Goal: Information Seeking & Learning: Learn about a topic

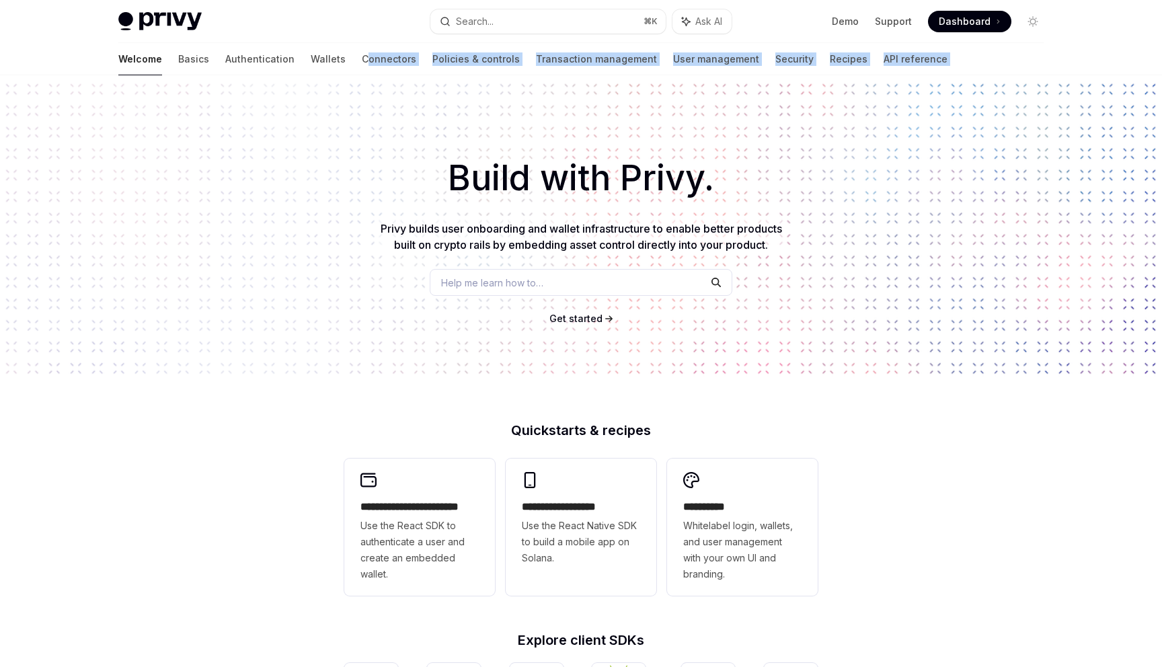
click at [284, 179] on h1 "Build with Privy." at bounding box center [581, 178] width 1119 height 52
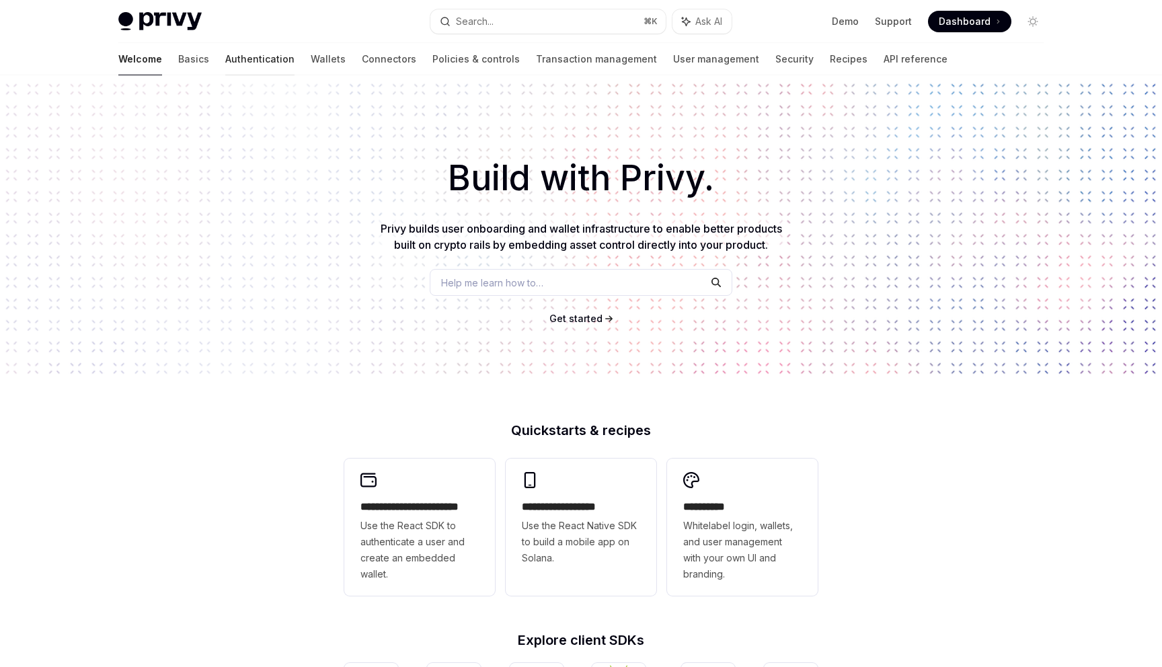
click at [225, 56] on link "Authentication" at bounding box center [259, 59] width 69 height 32
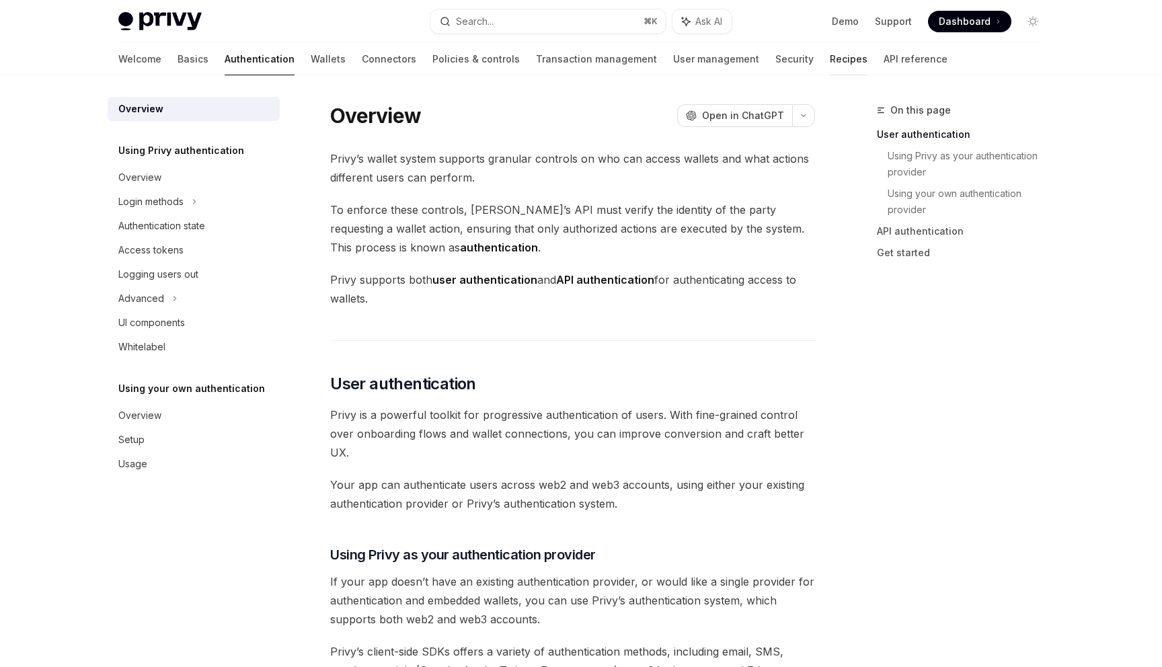
click at [830, 63] on link "Recipes" at bounding box center [849, 59] width 38 height 32
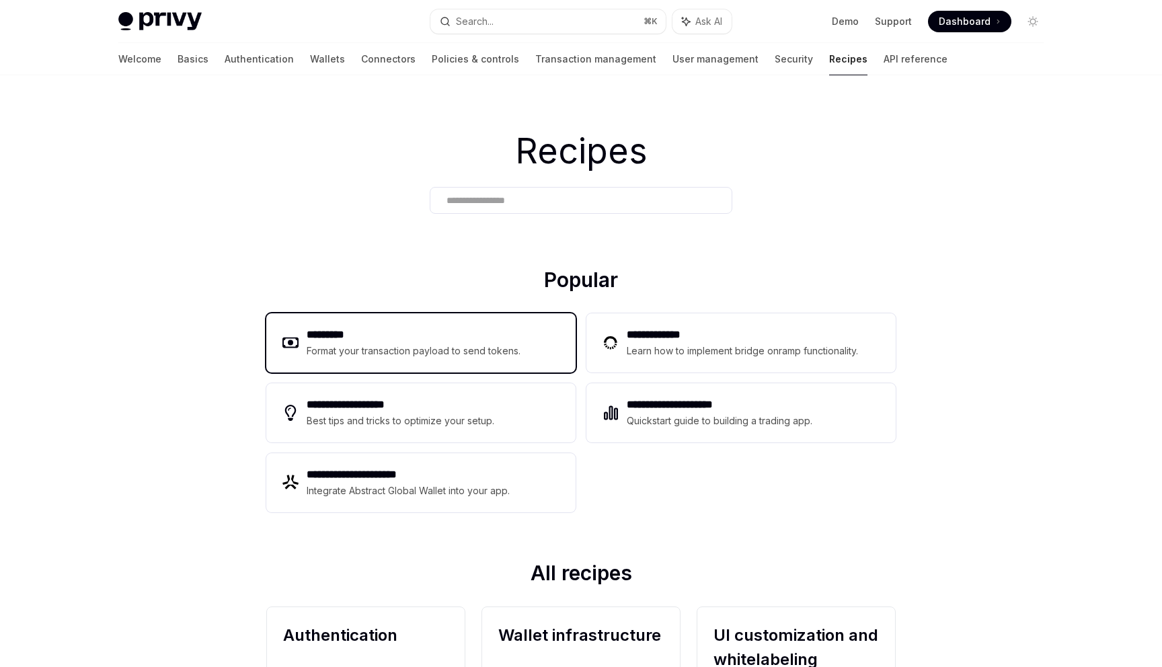
click at [439, 347] on div "Format your transaction payload to send tokens." at bounding box center [414, 351] width 214 height 16
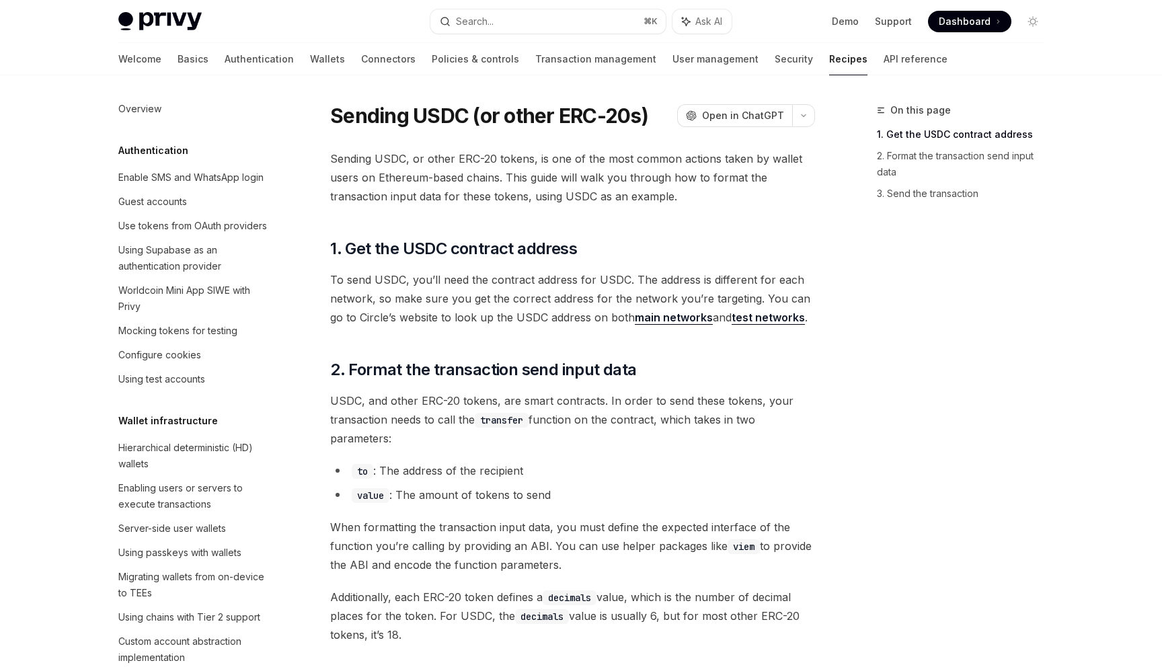
click at [829, 58] on link "Recipes" at bounding box center [848, 59] width 38 height 32
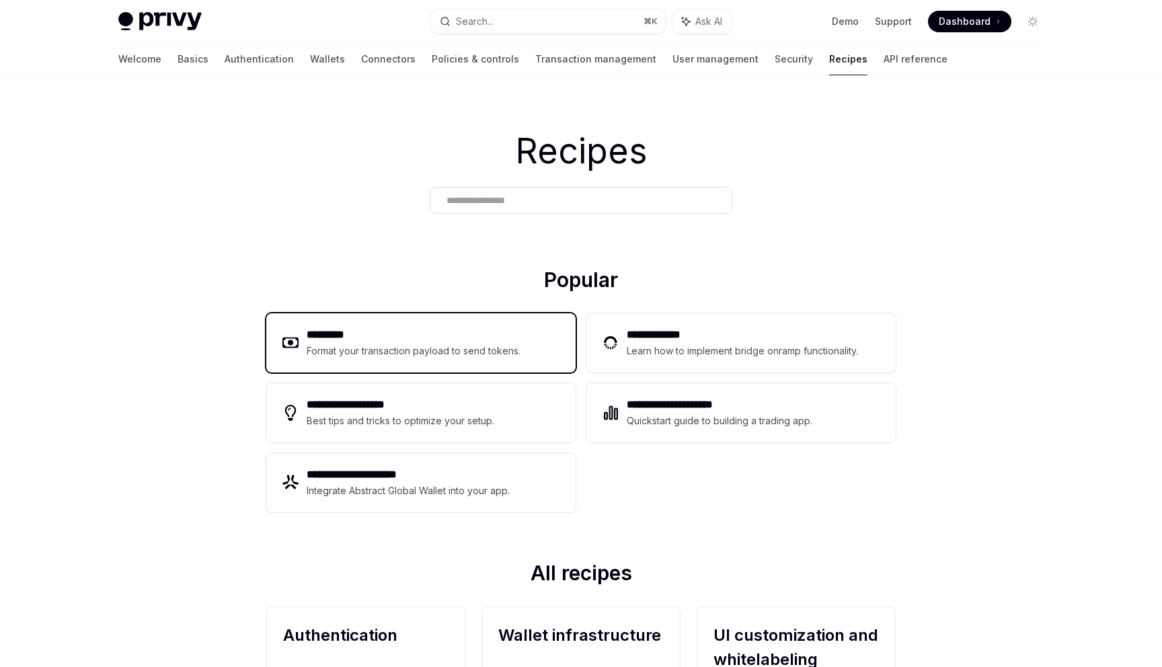
click at [456, 344] on div "Format your transaction payload to send tokens." at bounding box center [414, 351] width 214 height 16
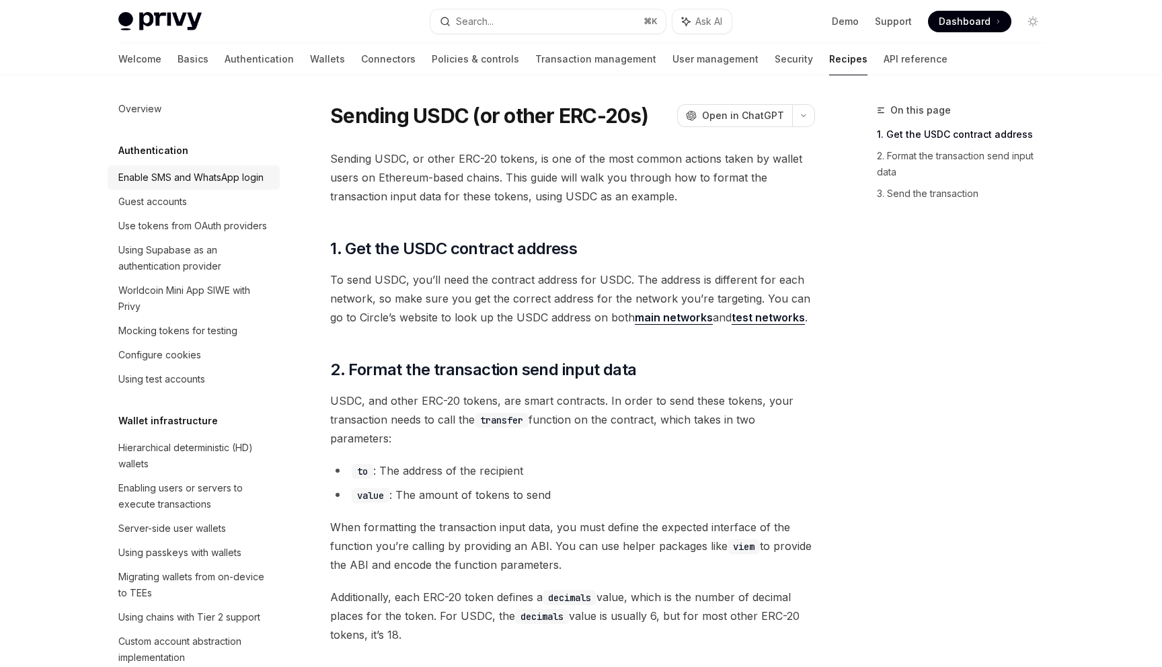
click at [198, 182] on div "Enable SMS and WhatsApp login" at bounding box center [190, 177] width 145 height 16
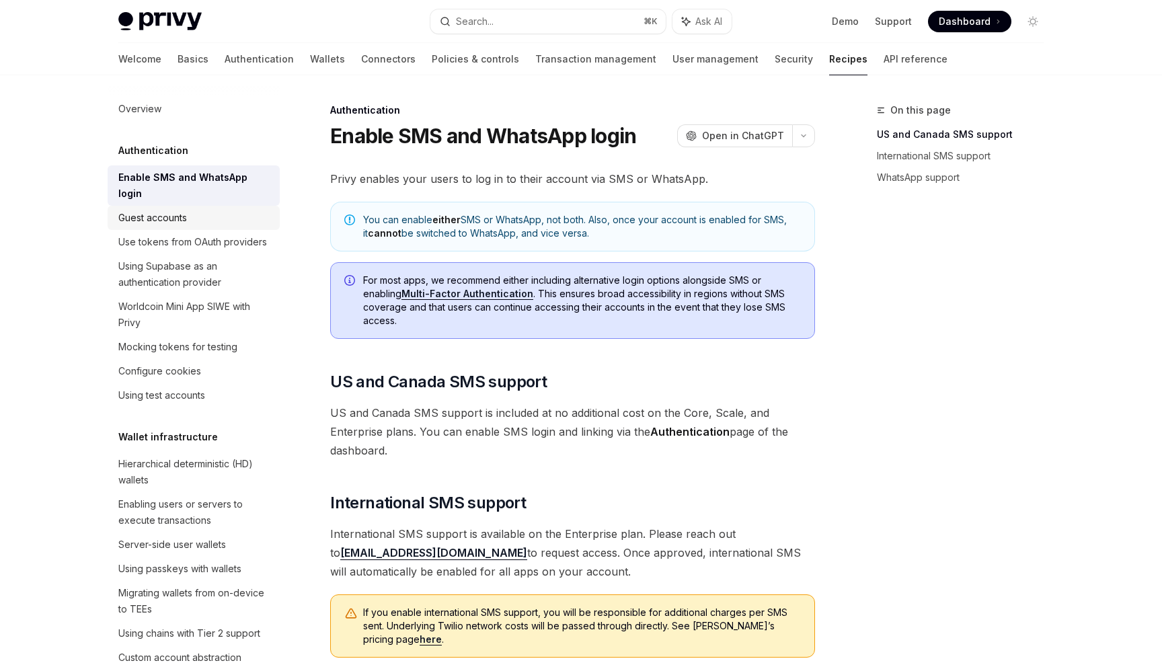
click at [179, 210] on div "Guest accounts" at bounding box center [152, 218] width 69 height 16
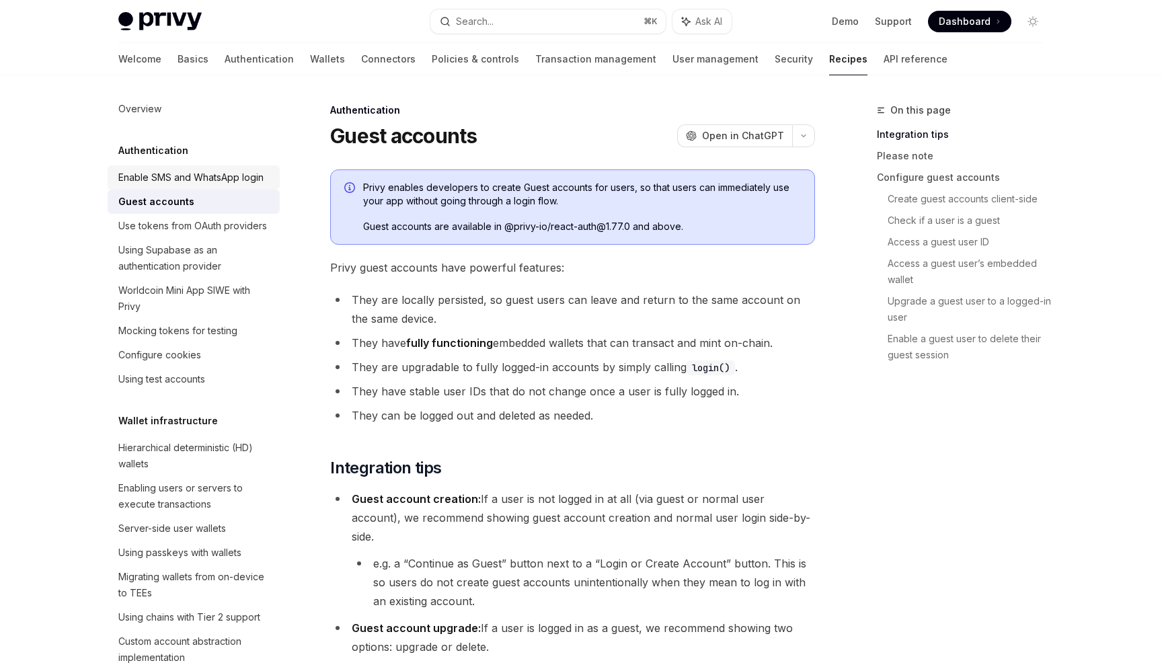
click at [190, 187] on link "Enable SMS and WhatsApp login" at bounding box center [194, 177] width 172 height 24
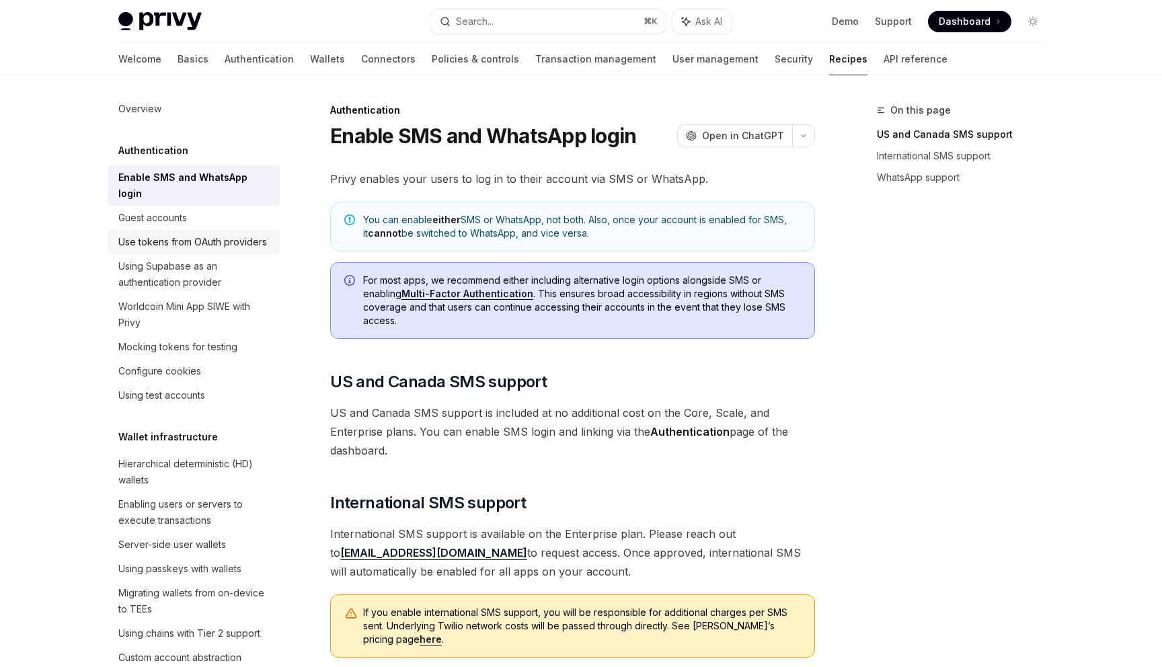
click at [191, 234] on div "Use tokens from OAuth providers" at bounding box center [192, 242] width 149 height 16
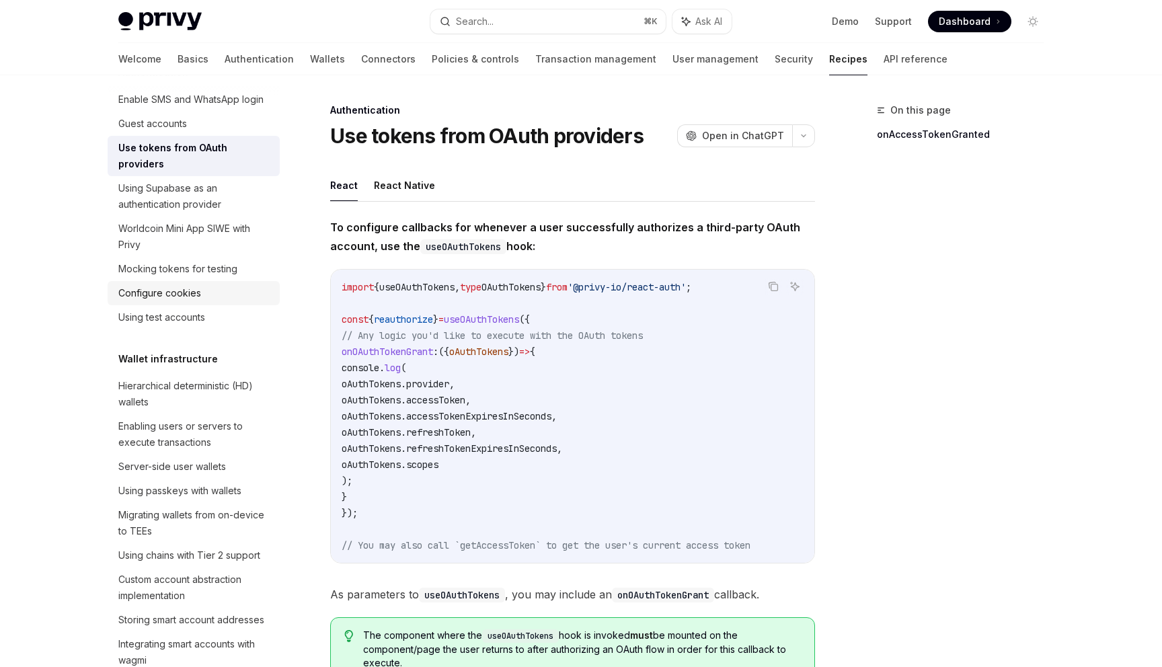
scroll to position [96, 0]
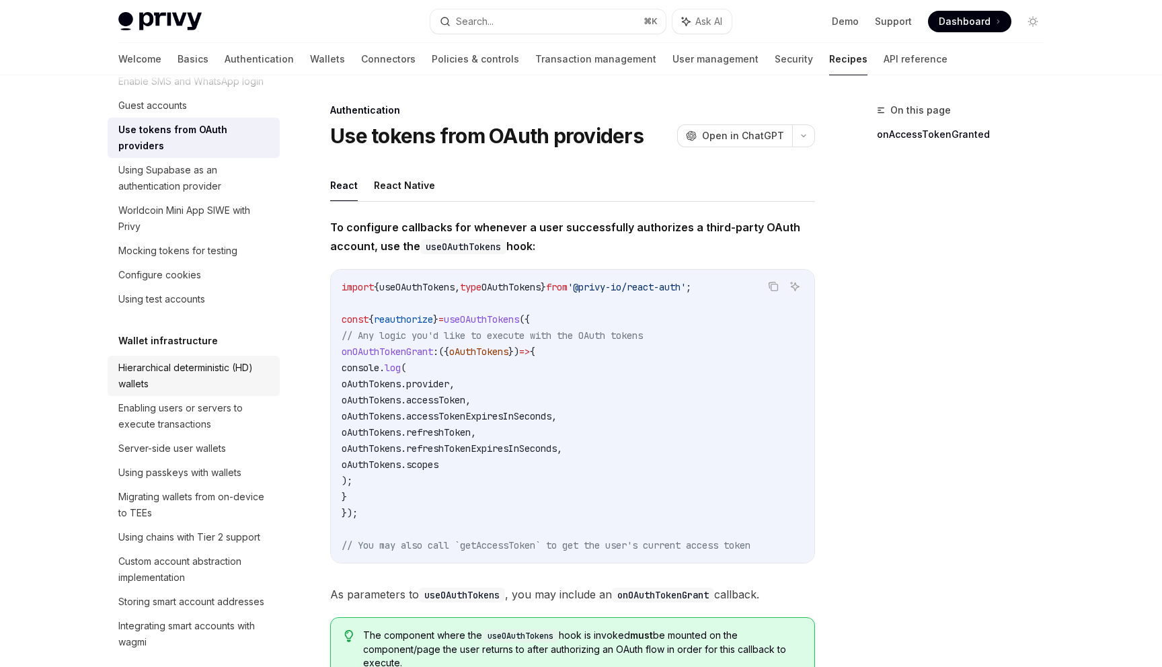
click at [200, 360] on div "Hierarchical deterministic (HD) wallets" at bounding box center [194, 376] width 153 height 32
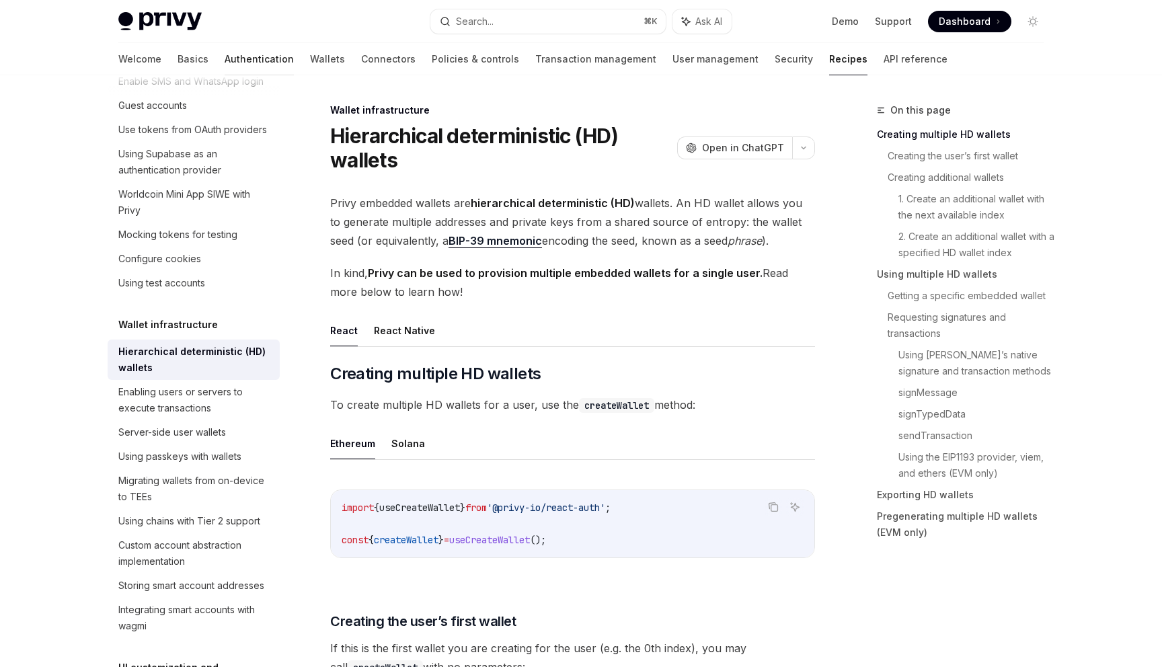
click at [225, 64] on link "Authentication" at bounding box center [259, 59] width 69 height 32
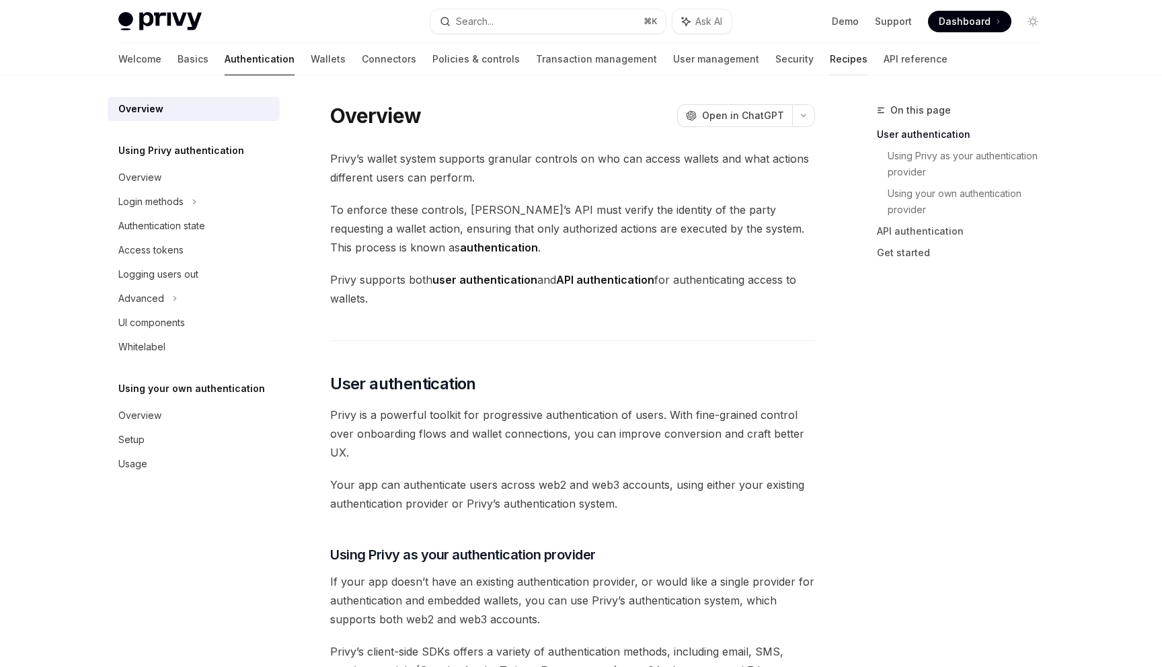
click at [830, 61] on link "Recipes" at bounding box center [849, 59] width 38 height 32
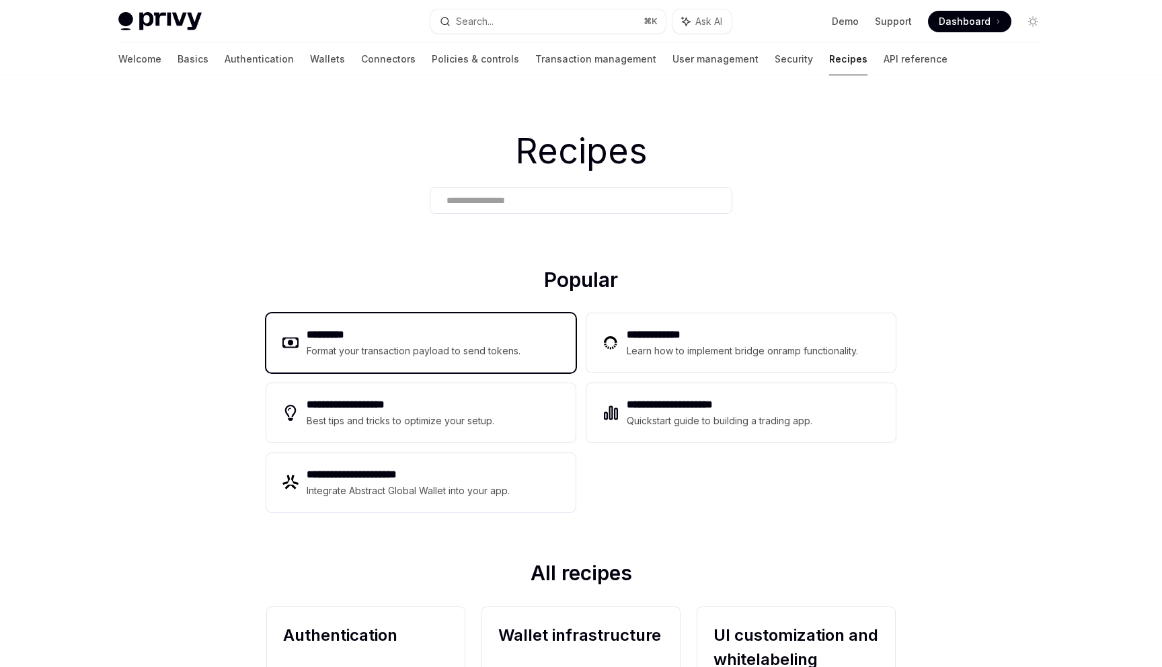
click at [354, 339] on h2 "*********" at bounding box center [414, 335] width 214 height 16
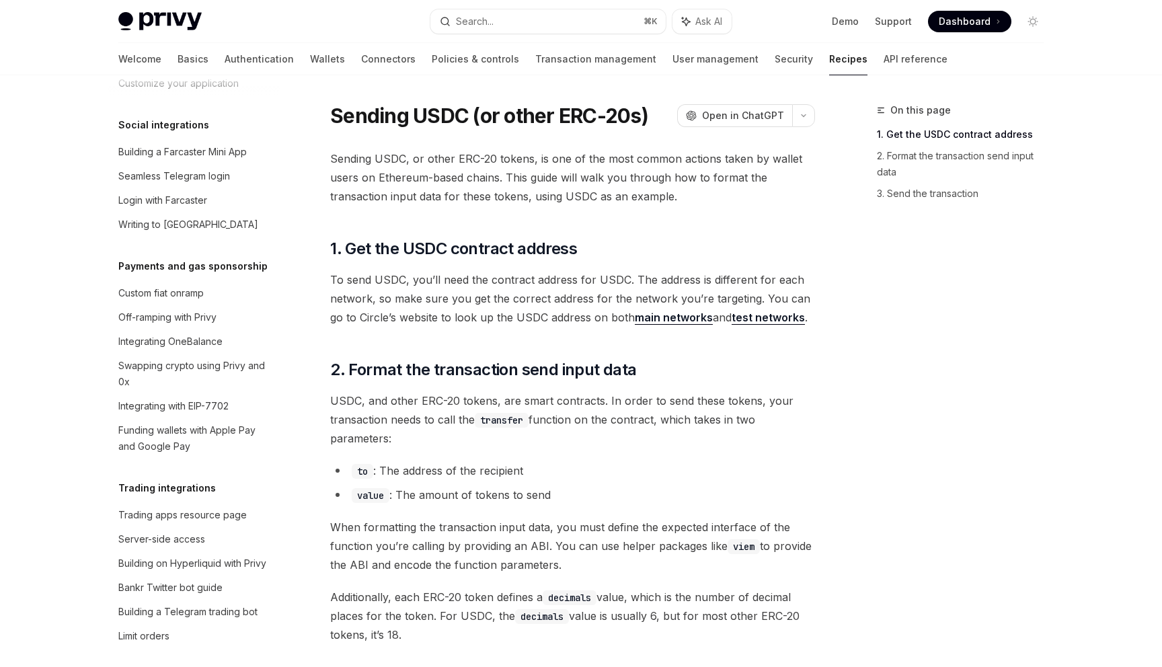
scroll to position [925, 0]
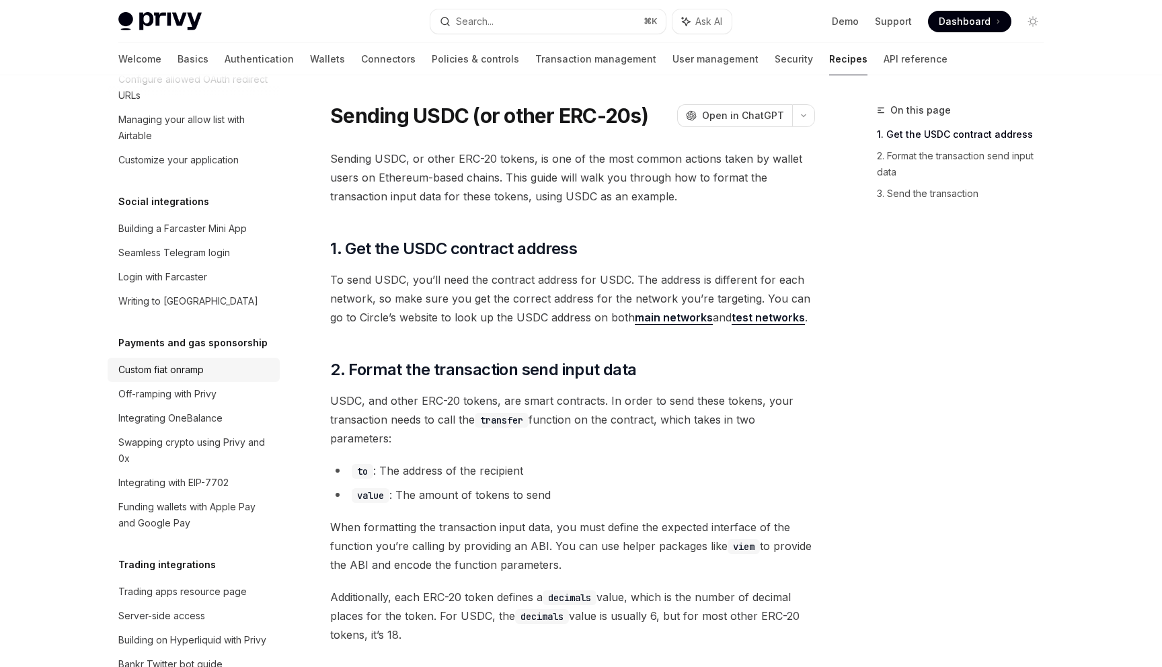
click at [202, 362] on div "Custom fiat onramp" at bounding box center [160, 370] width 85 height 16
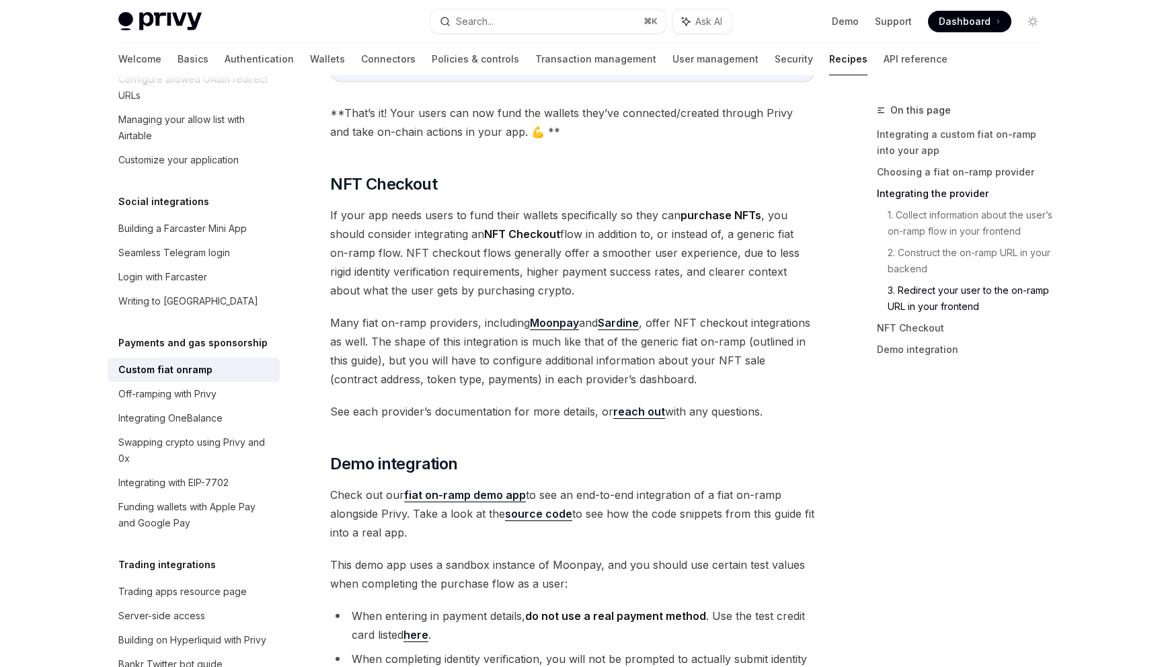
scroll to position [4826, 0]
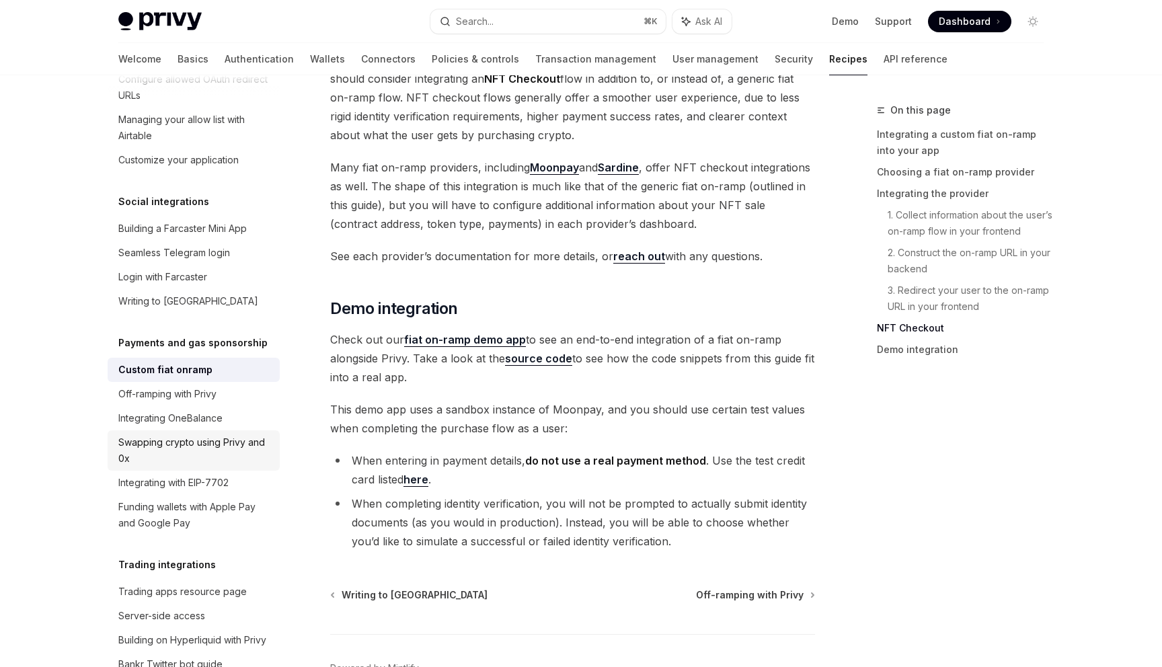
click at [208, 434] on div "Swapping crypto using Privy and 0x" at bounding box center [194, 450] width 153 height 32
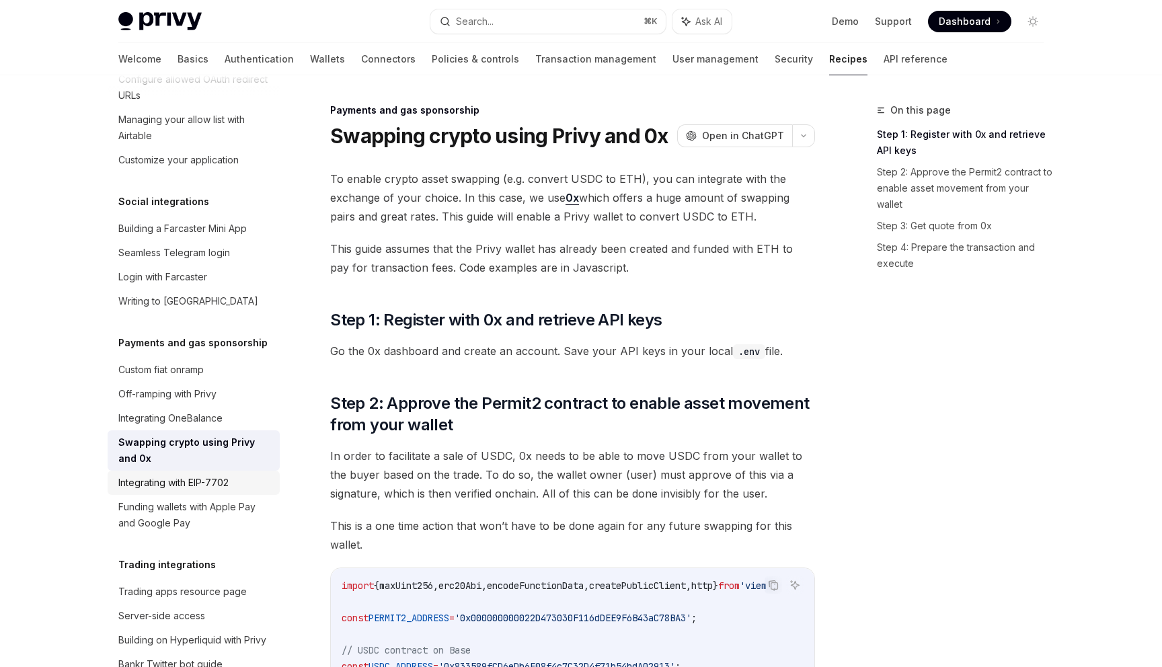
click at [188, 475] on div "Integrating with EIP-7702" at bounding box center [173, 483] width 110 height 16
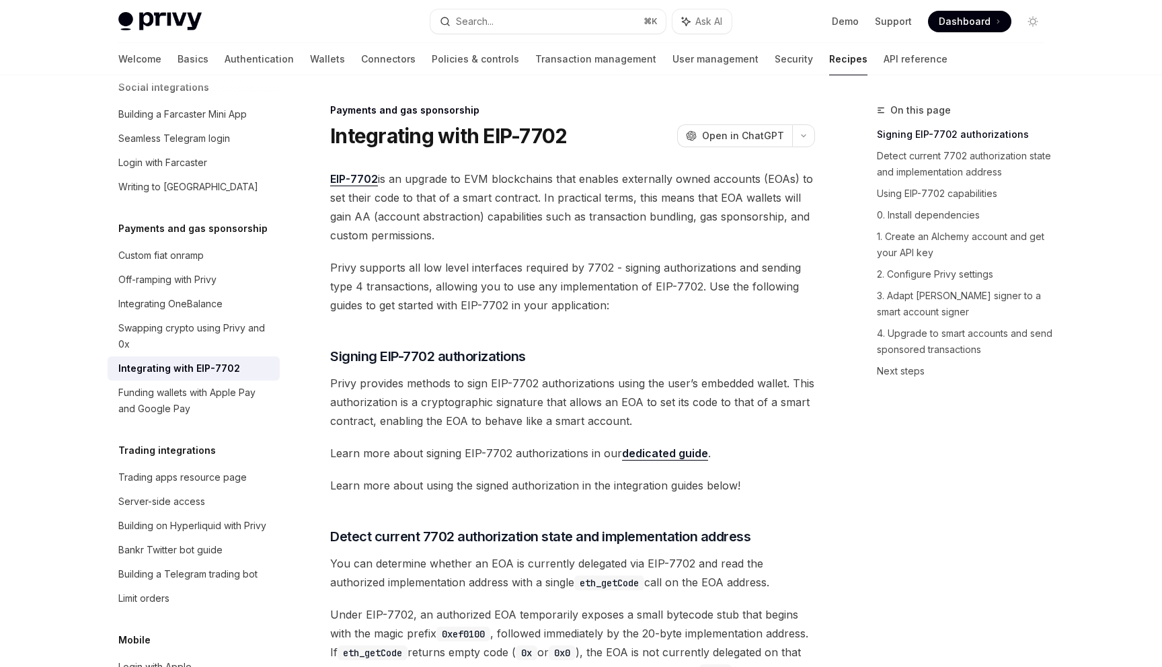
click at [188, 469] on div "Trading apps resource page" at bounding box center [182, 477] width 128 height 16
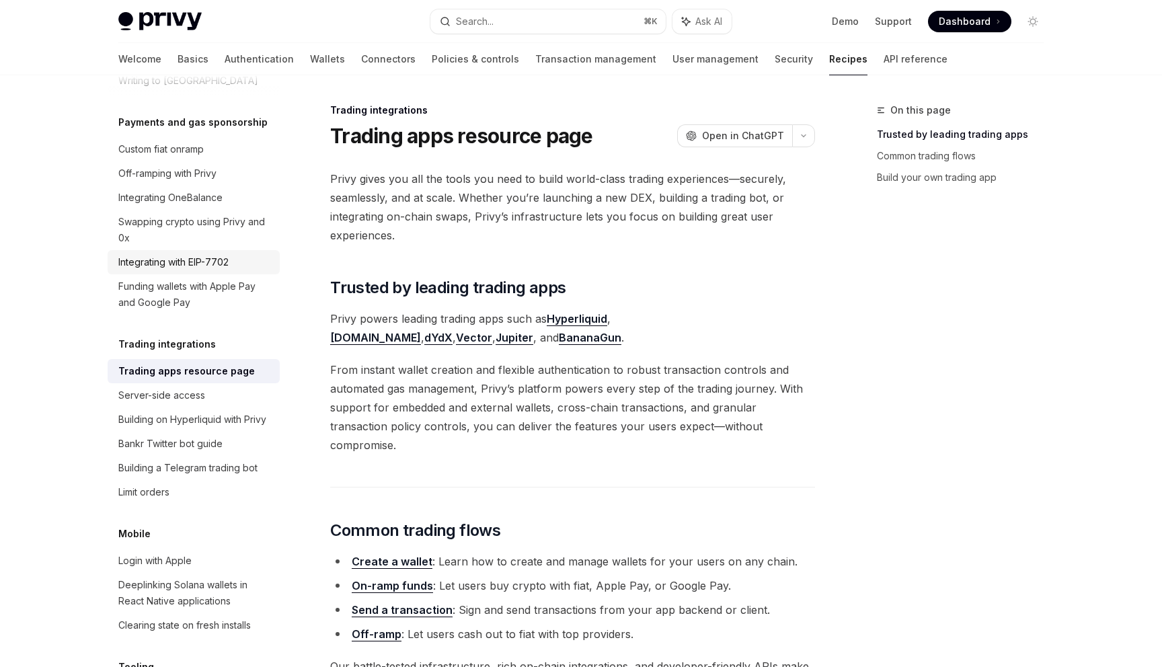
scroll to position [1148, 0]
click at [202, 385] on div "Server-side access" at bounding box center [161, 393] width 87 height 16
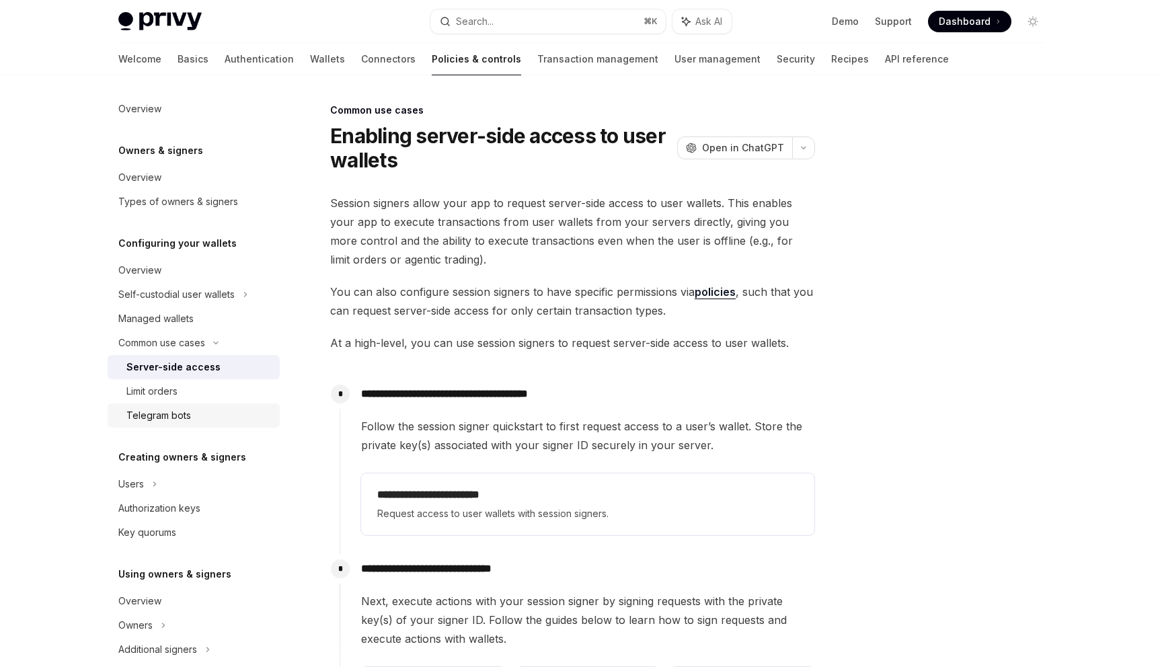
click at [187, 404] on link "Telegram bots" at bounding box center [194, 415] width 172 height 24
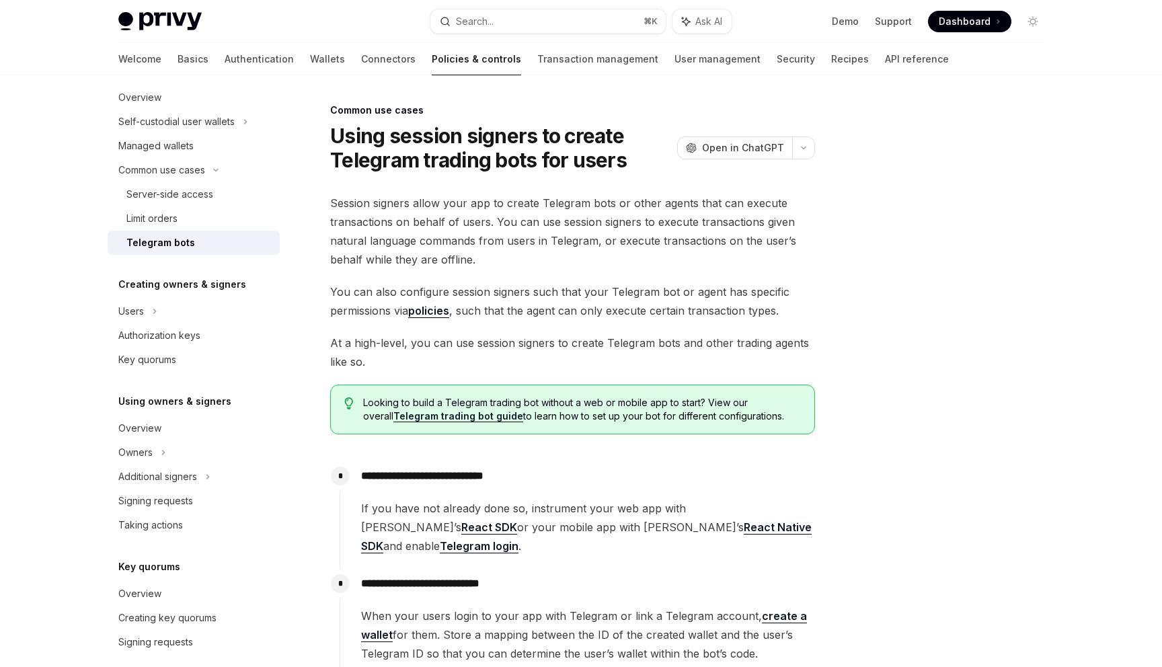
scroll to position [242, 0]
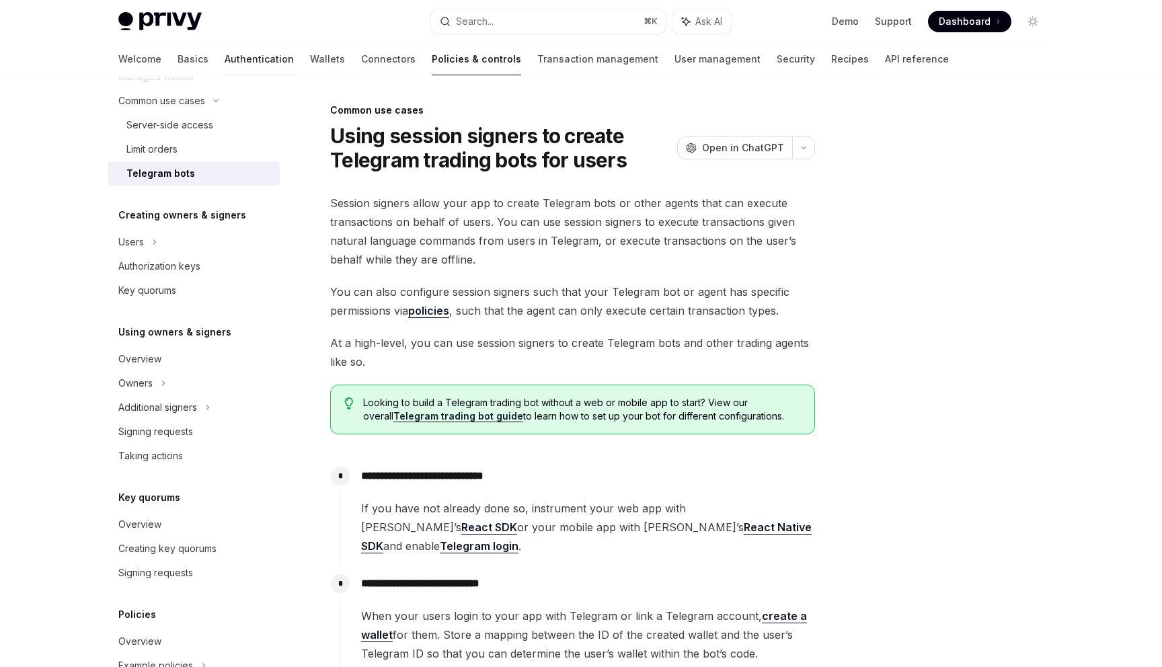
click at [225, 58] on link "Authentication" at bounding box center [259, 59] width 69 height 32
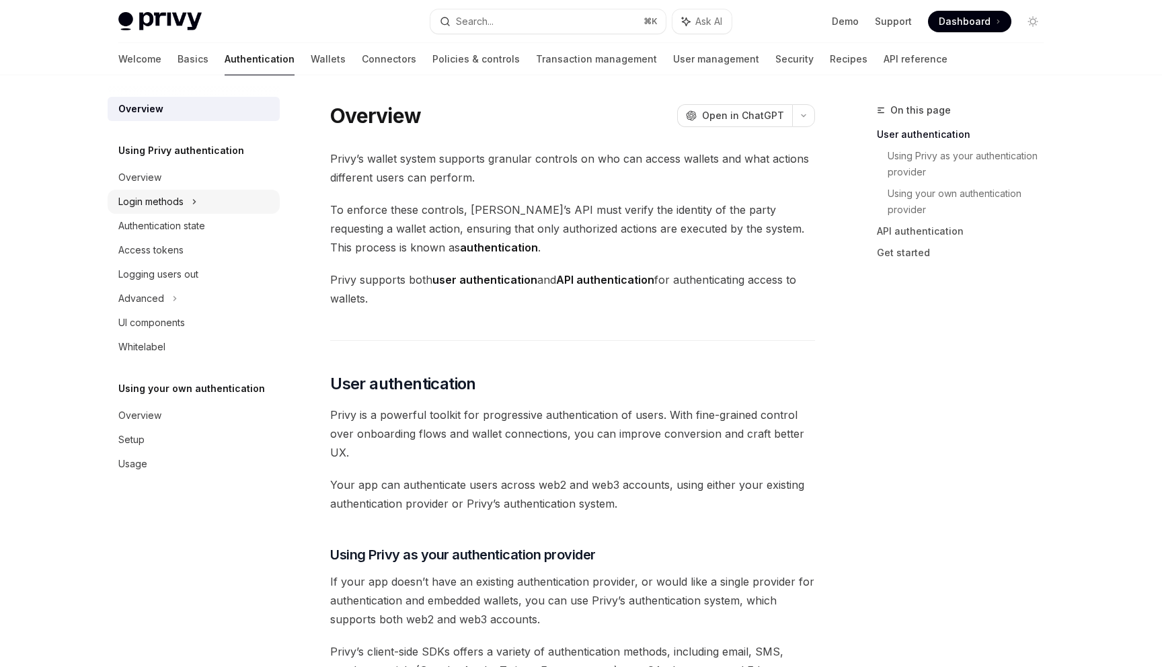
click at [196, 204] on icon at bounding box center [194, 202] width 5 height 16
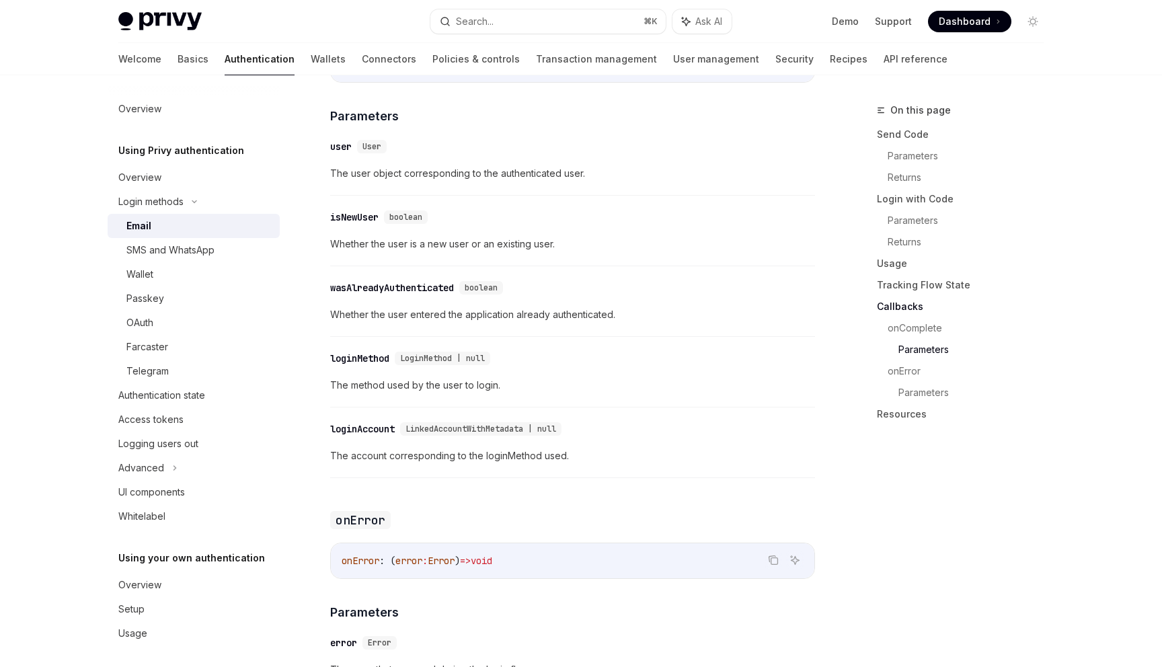
scroll to position [2625, 0]
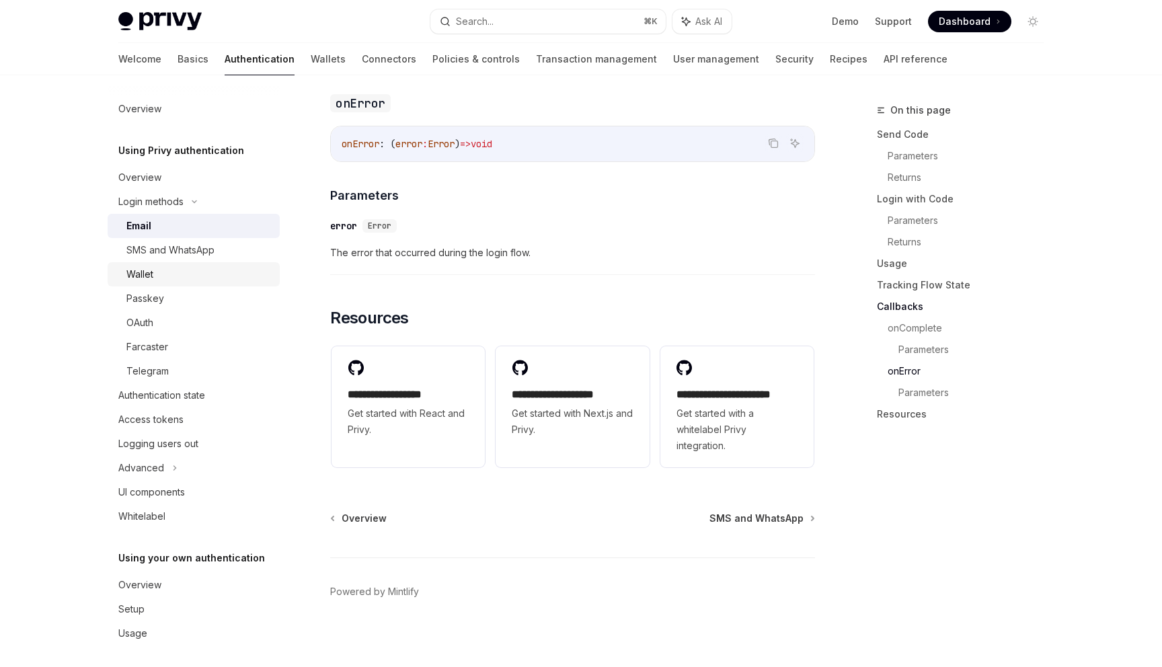
click at [159, 276] on div "Wallet" at bounding box center [198, 274] width 145 height 16
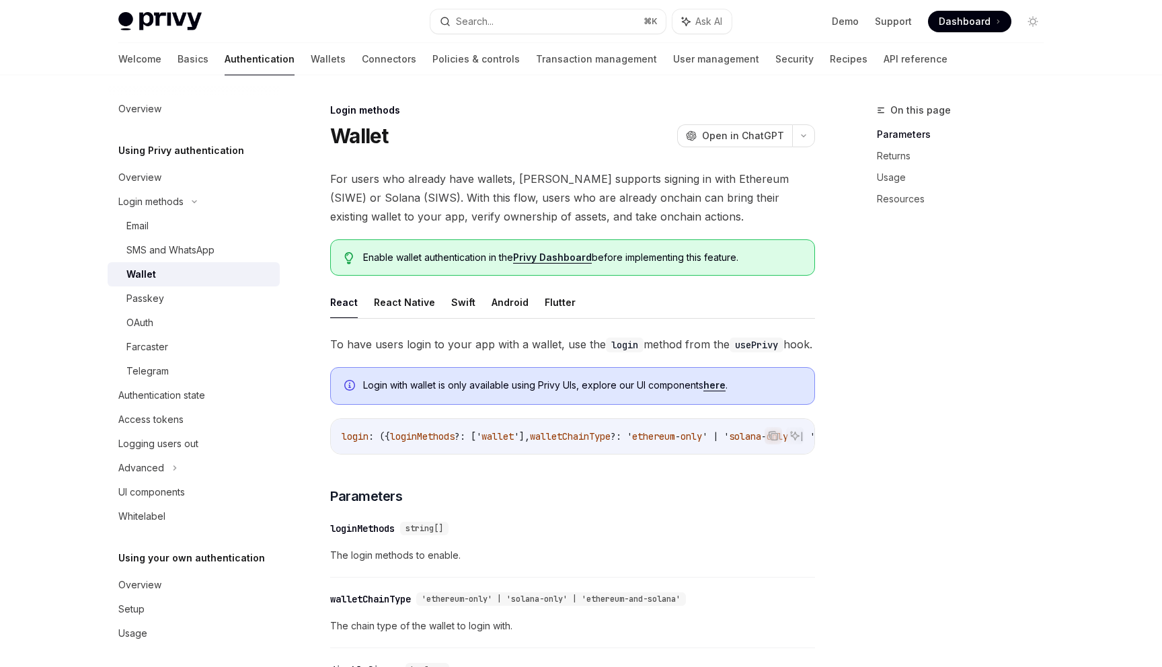
click at [489, 141] on div "Wallet OpenAI Open in ChatGPT" at bounding box center [572, 136] width 485 height 24
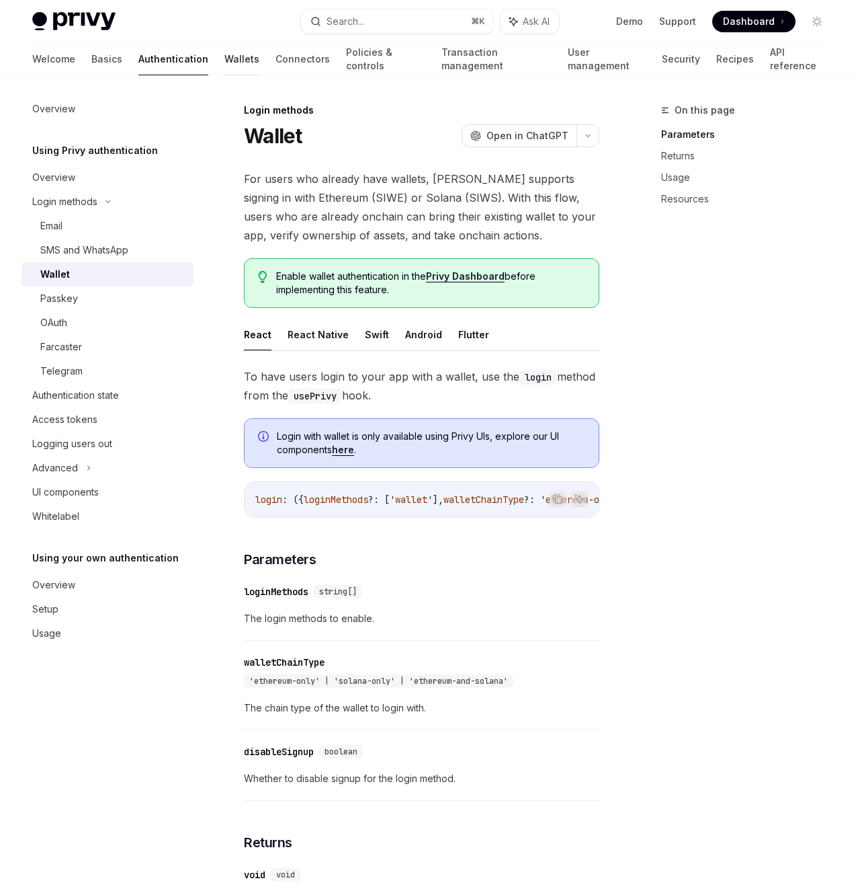
click at [225, 61] on link "Wallets" at bounding box center [242, 59] width 35 height 32
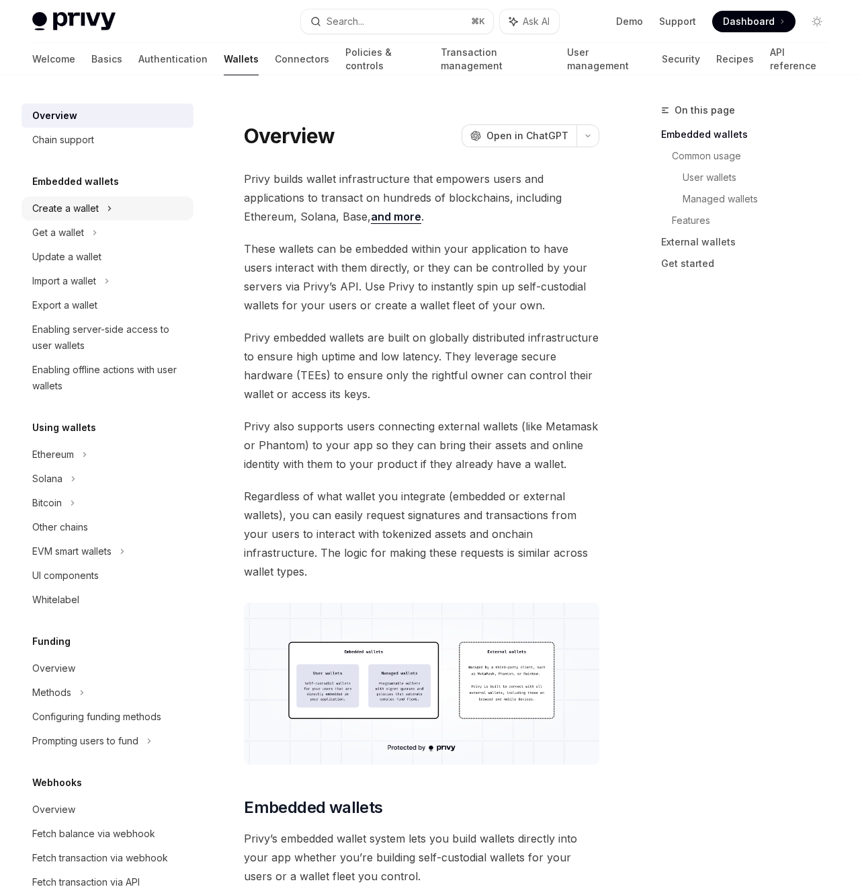
click at [121, 203] on div "Create a wallet" at bounding box center [108, 208] width 172 height 24
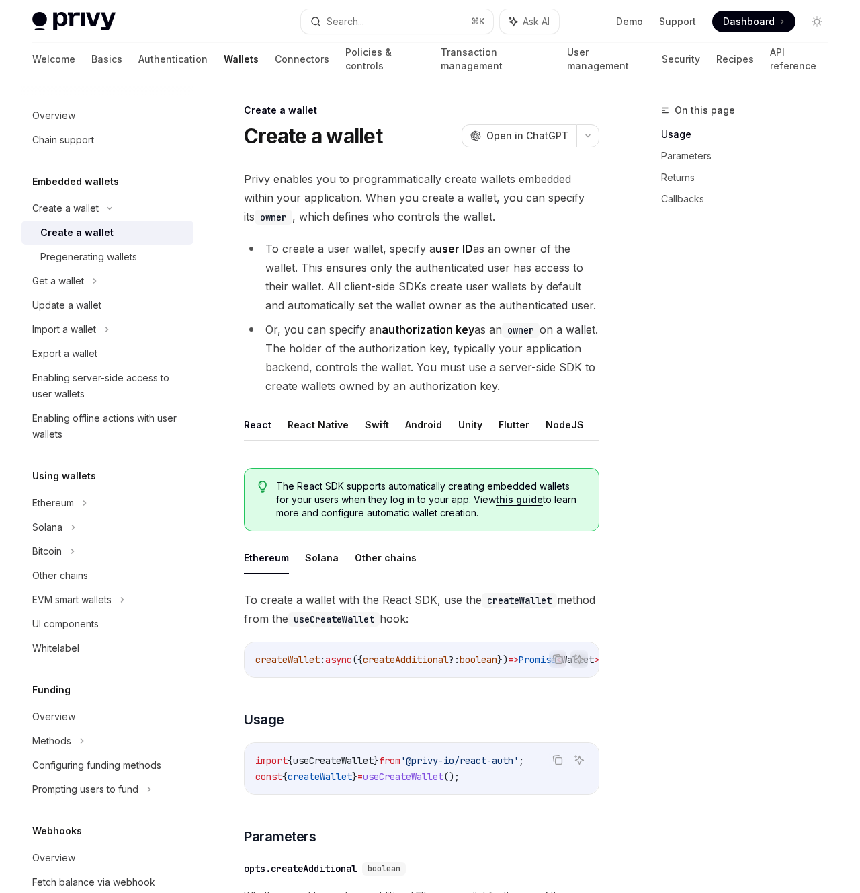
click at [576, 278] on li "To create a user wallet, specify a user ID as an owner of the wallet. This ensu…" at bounding box center [422, 276] width 356 height 75
click at [599, 262] on li "To create a user wallet, specify a user ID as an owner of the wallet. This ensu…" at bounding box center [422, 276] width 356 height 75
click at [597, 262] on li "To create a user wallet, specify a user ID as an owner of the wallet. This ensu…" at bounding box center [422, 276] width 356 height 75
click at [614, 253] on div "On this page Usage Parameters Returns Callbacks Create a wallet Create a wallet…" at bounding box center [430, 884] width 817 height 1619
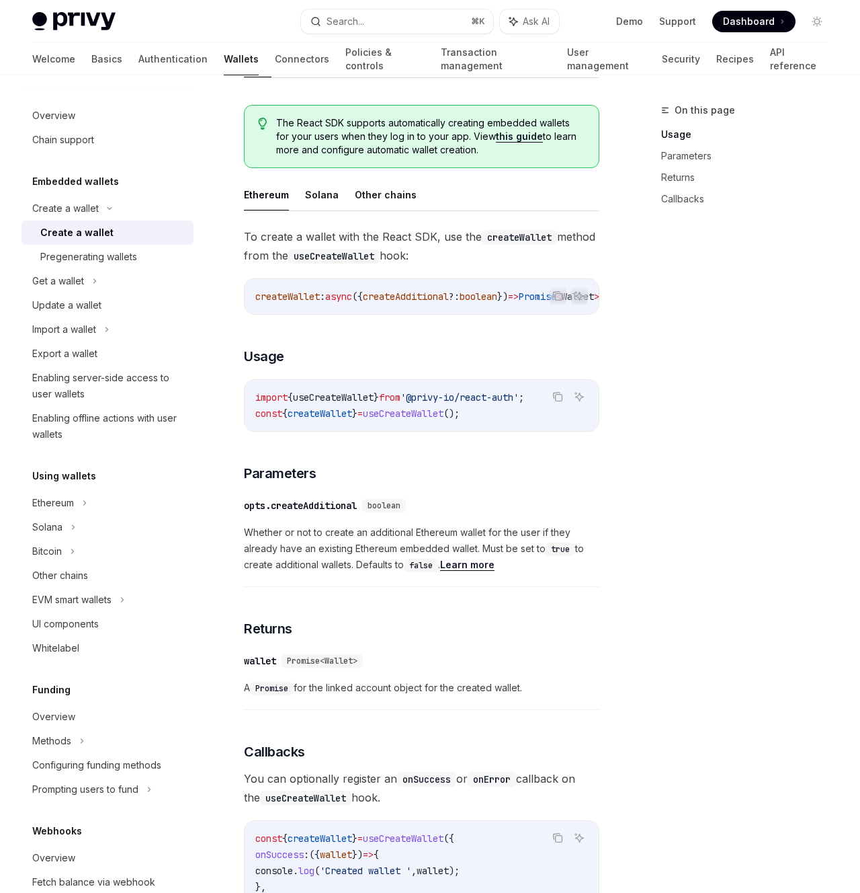
scroll to position [364, 0]
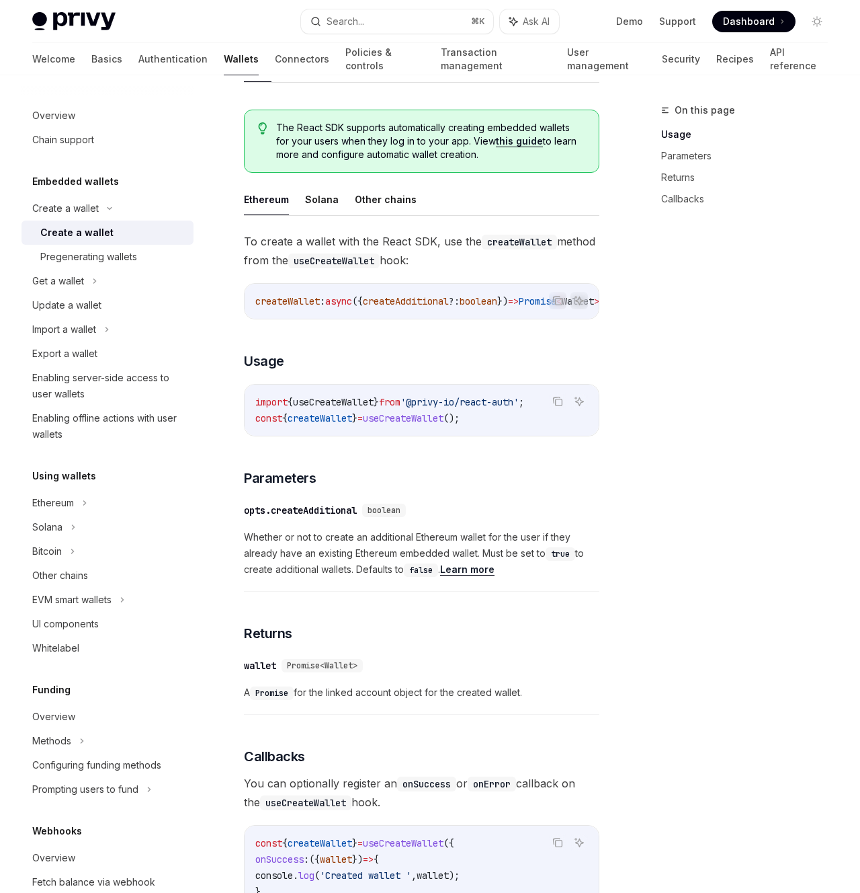
click at [617, 290] on div "On this page Usage Parameters Returns Callbacks Create a wallet Create a wallet…" at bounding box center [430, 526] width 817 height 1619
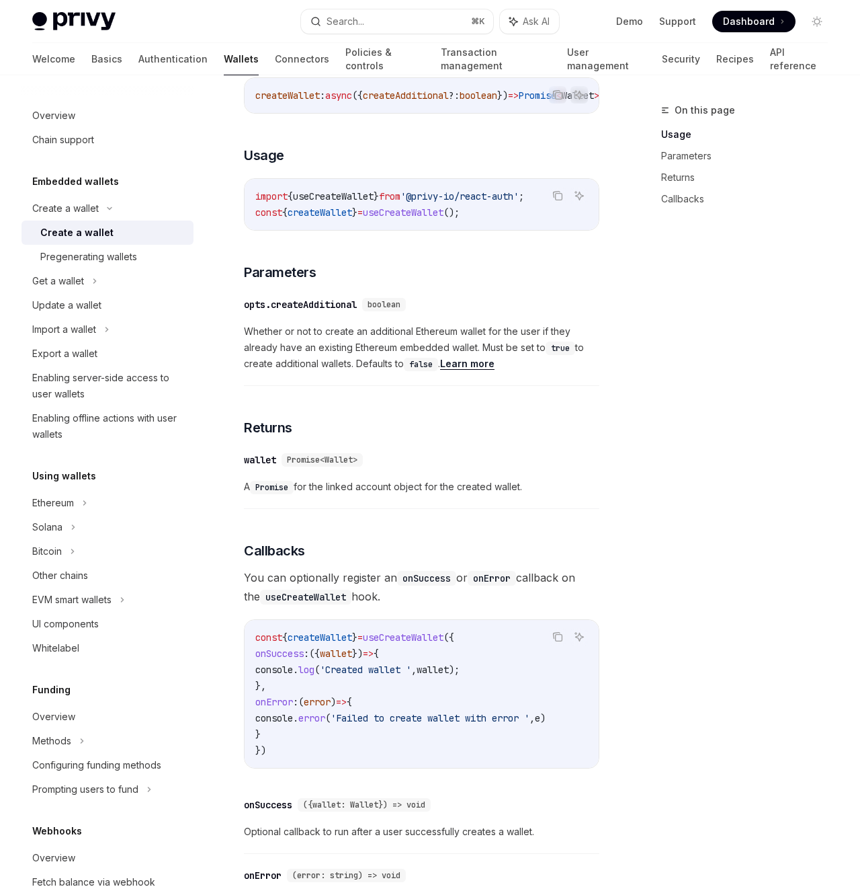
scroll to position [681, 0]
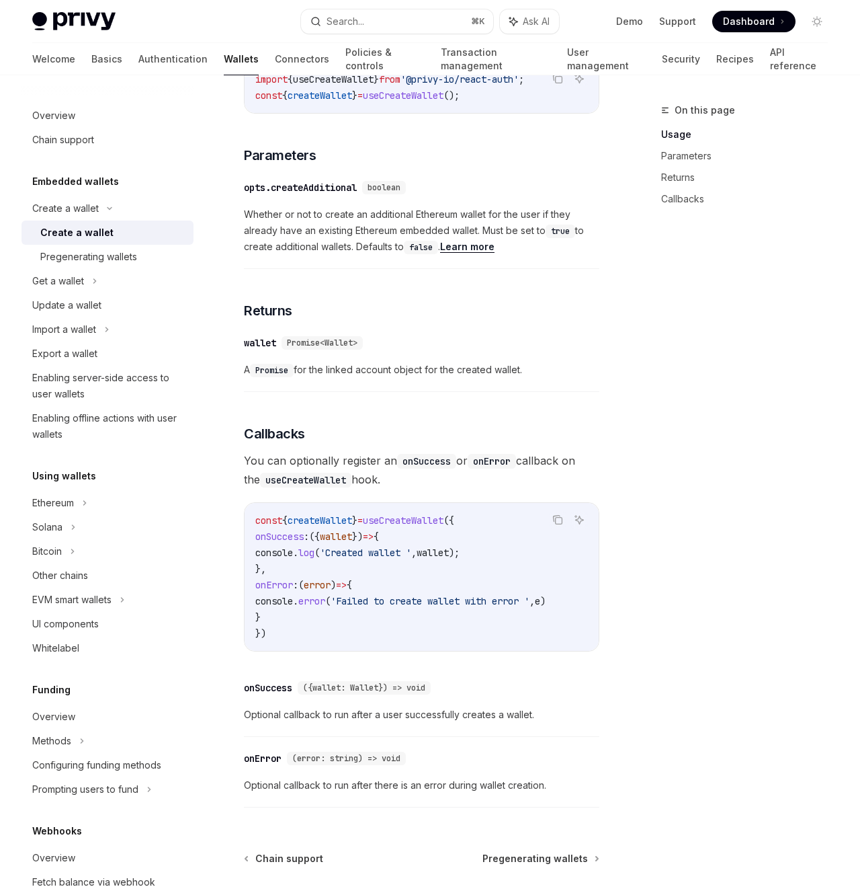
click at [616, 284] on div "On this page Usage Parameters Returns Callbacks Create a wallet Create a wallet…" at bounding box center [430, 203] width 817 height 1619
drag, startPoint x: 705, startPoint y: 243, endPoint x: 559, endPoint y: 241, distance: 145.2
click at [705, 243] on div "On this page Usage Parameters Returns Callbacks" at bounding box center [737, 497] width 204 height 791
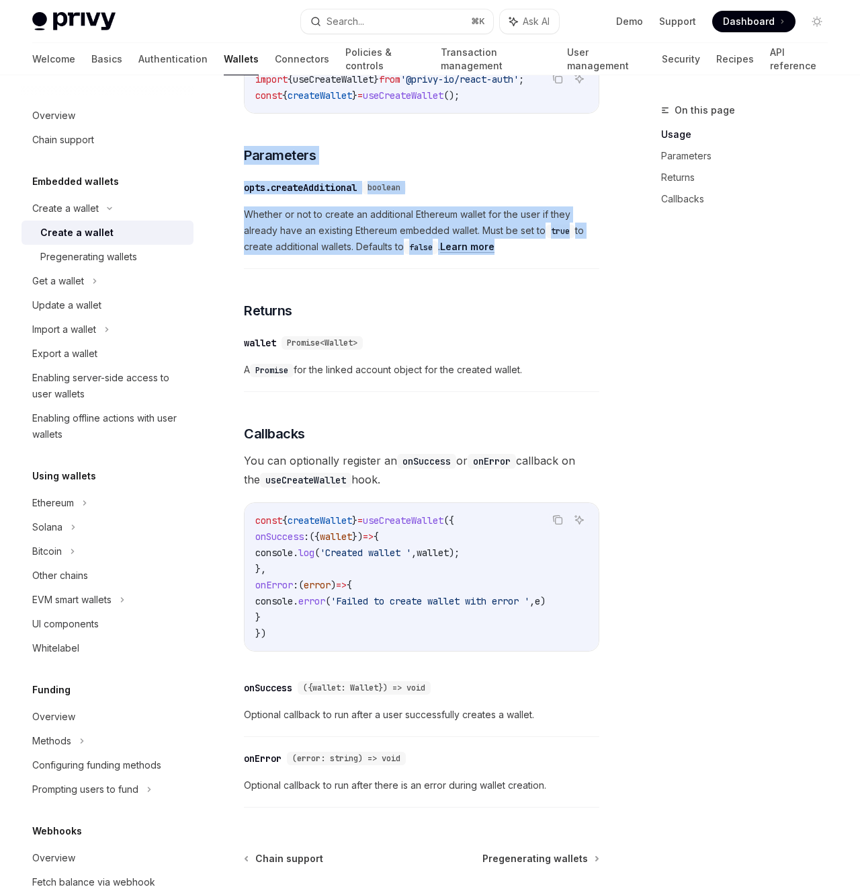
drag, startPoint x: 516, startPoint y: 257, endPoint x: 249, endPoint y: 138, distance: 292.8
click at [248, 139] on div "To create a wallet with the React SDK, use the createWallet method from the use…" at bounding box center [422, 361] width 356 height 905
click at [250, 136] on div "To create a wallet with the React SDK, use the createWallet method from the use…" at bounding box center [422, 361] width 356 height 905
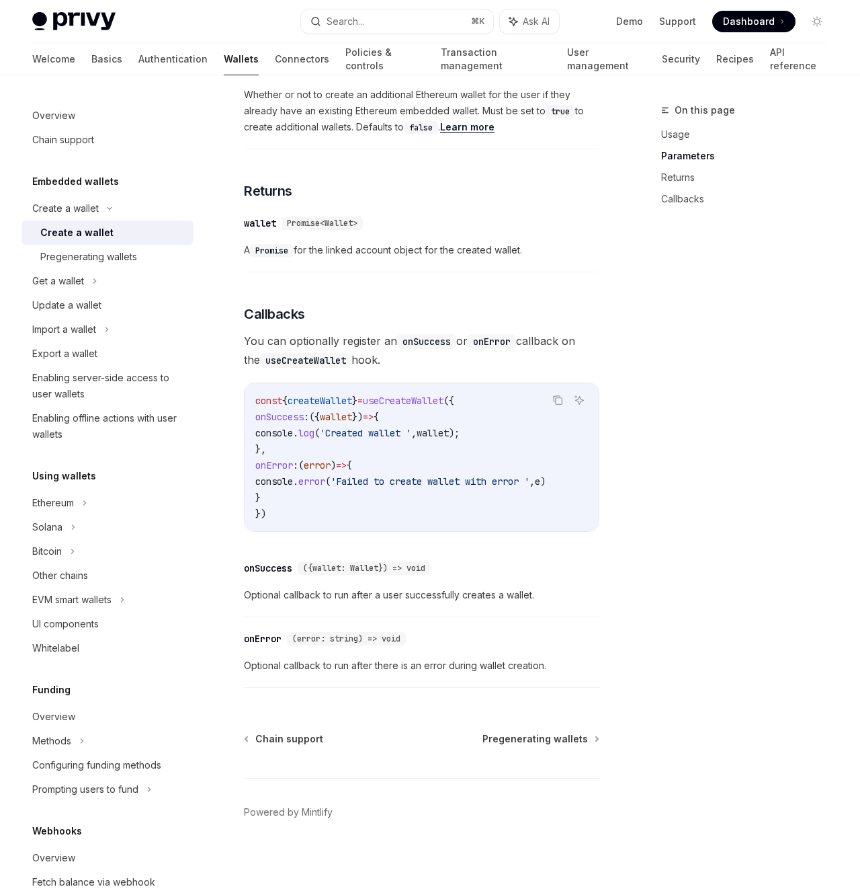
scroll to position [813, 0]
click at [118, 323] on div "Import a wallet" at bounding box center [108, 329] width 172 height 24
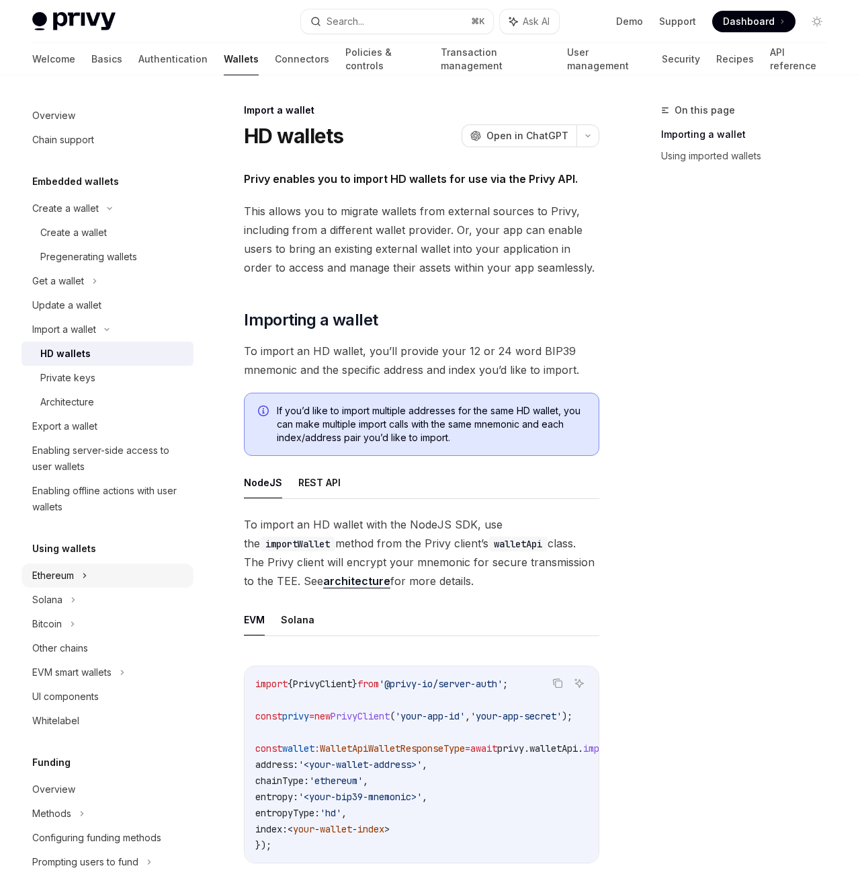
click at [77, 221] on div "Ethereum" at bounding box center [108, 208] width 172 height 24
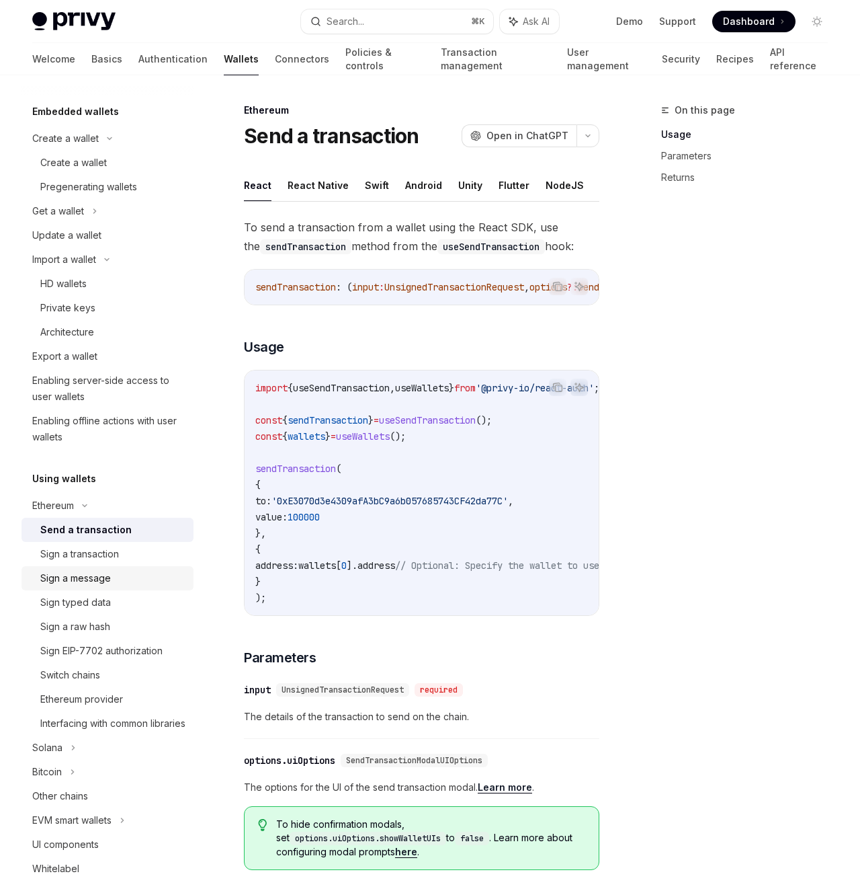
scroll to position [83, 0]
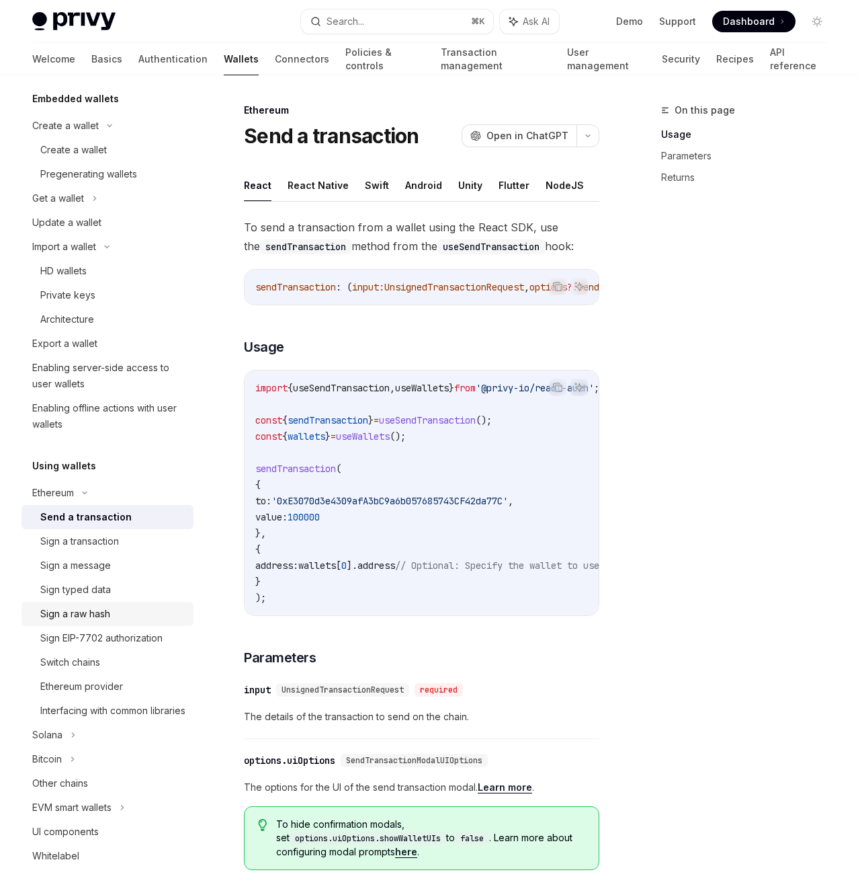
click at [132, 618] on div "Sign a raw hash" at bounding box center [112, 614] width 145 height 16
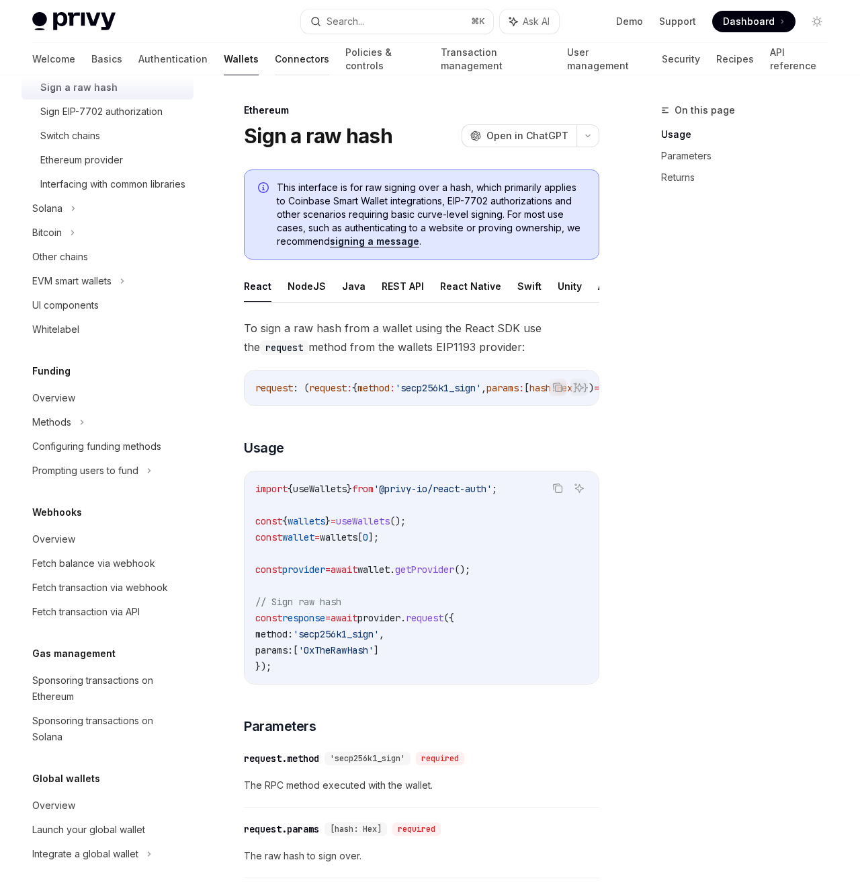
click at [275, 59] on link "Connectors" at bounding box center [302, 59] width 54 height 32
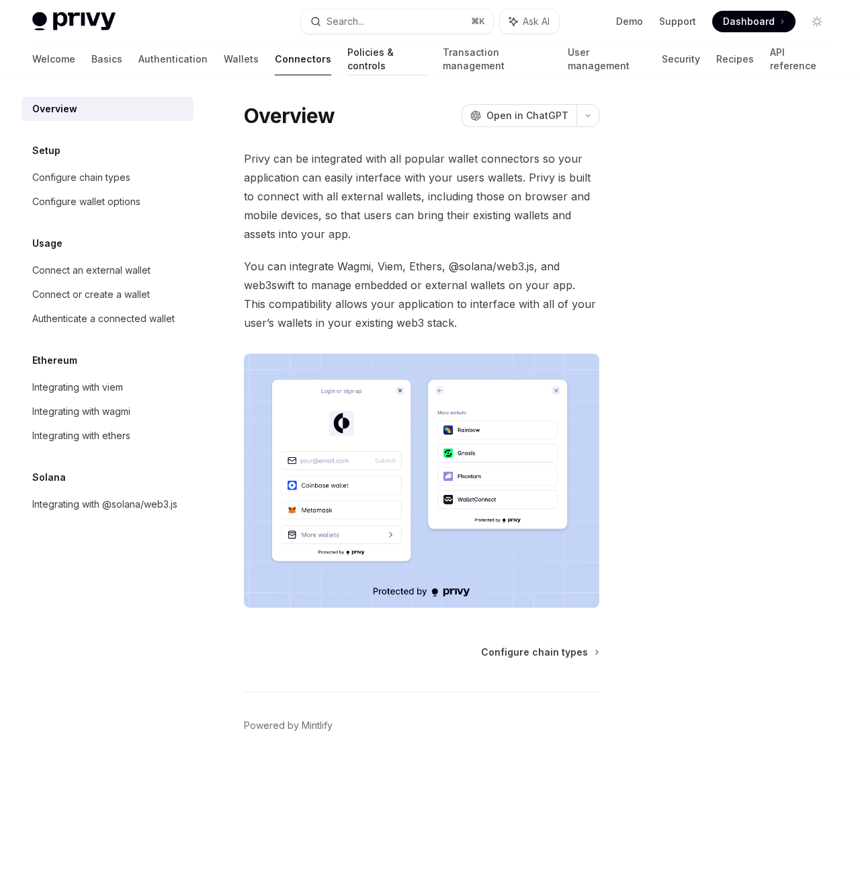
click at [348, 61] on link "Policies & controls" at bounding box center [387, 59] width 79 height 32
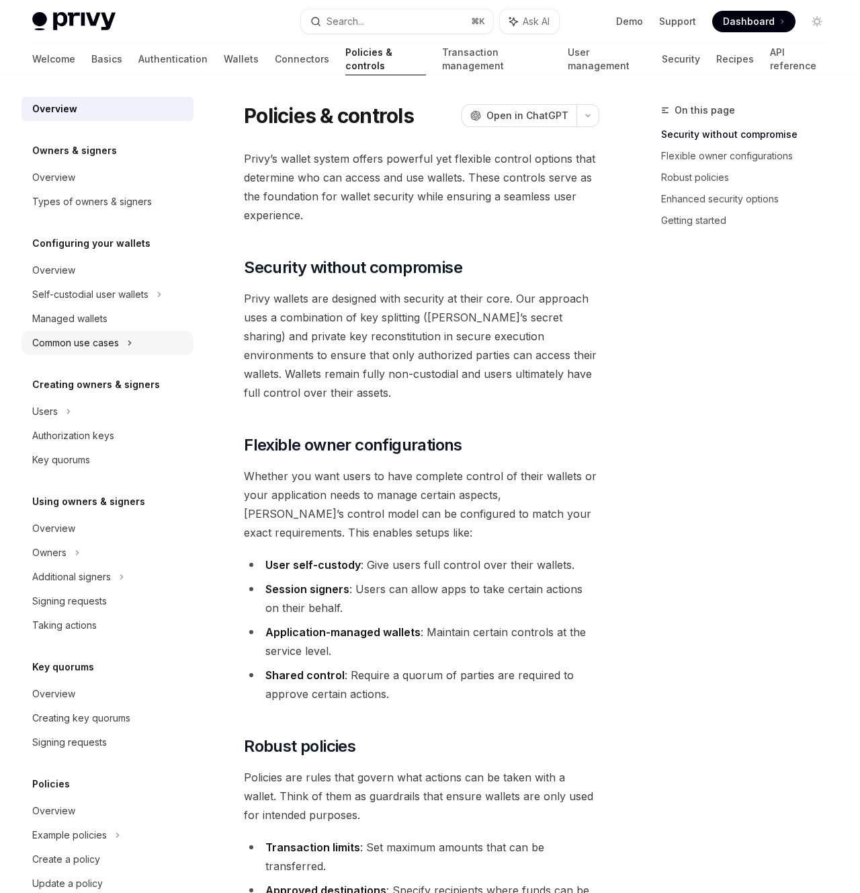
click at [108, 339] on div "Common use cases" at bounding box center [75, 343] width 87 height 16
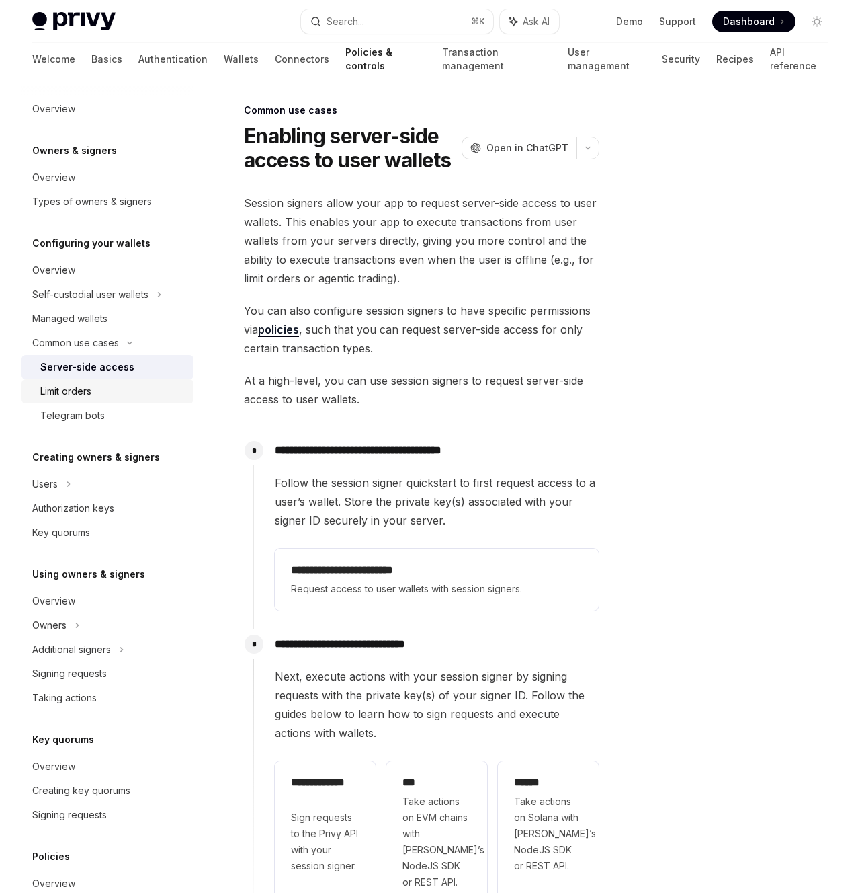
click at [102, 395] on div "Limit orders" at bounding box center [112, 391] width 145 height 16
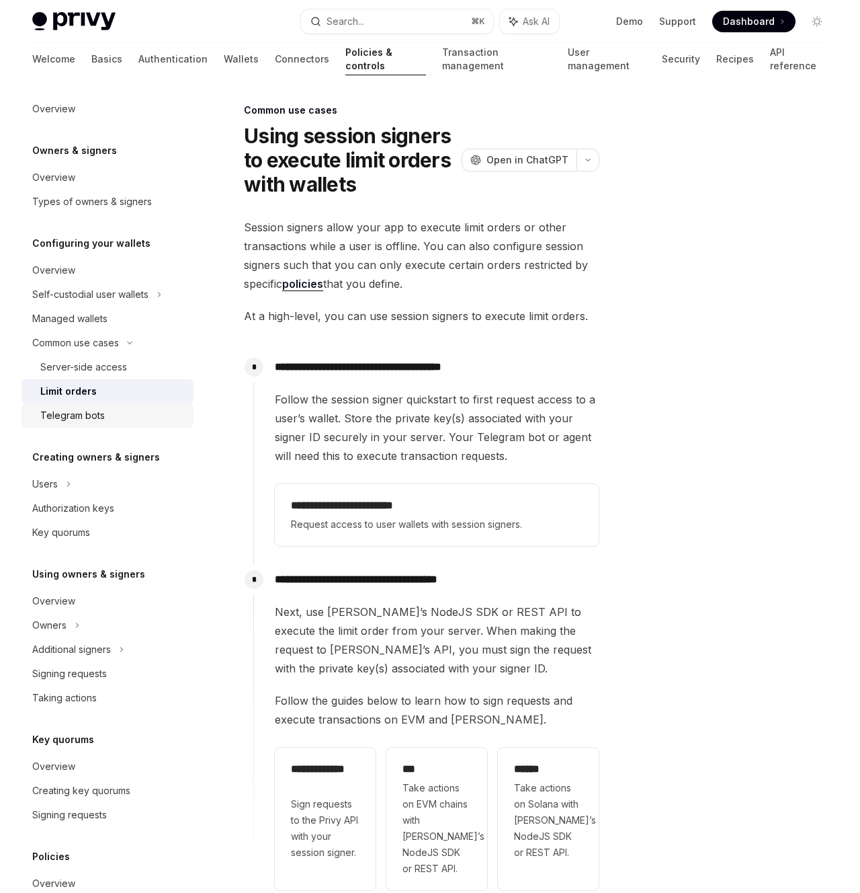
click at [114, 411] on div "Telegram bots" at bounding box center [112, 415] width 145 height 16
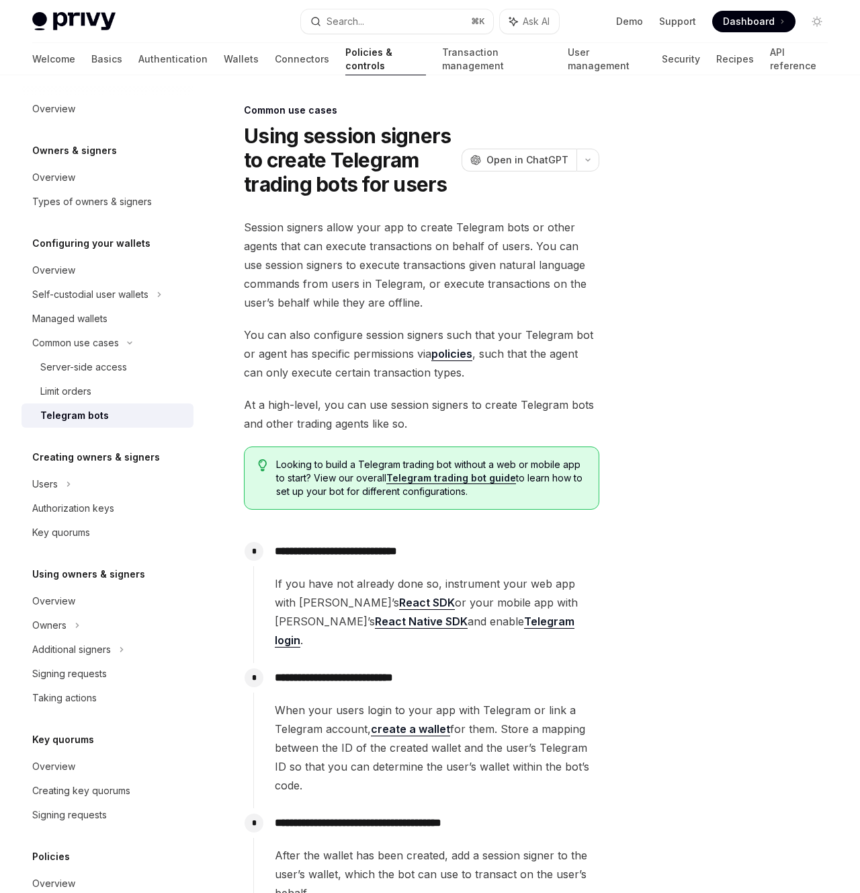
type textarea "*"
